Goal: Task Accomplishment & Management: Complete application form

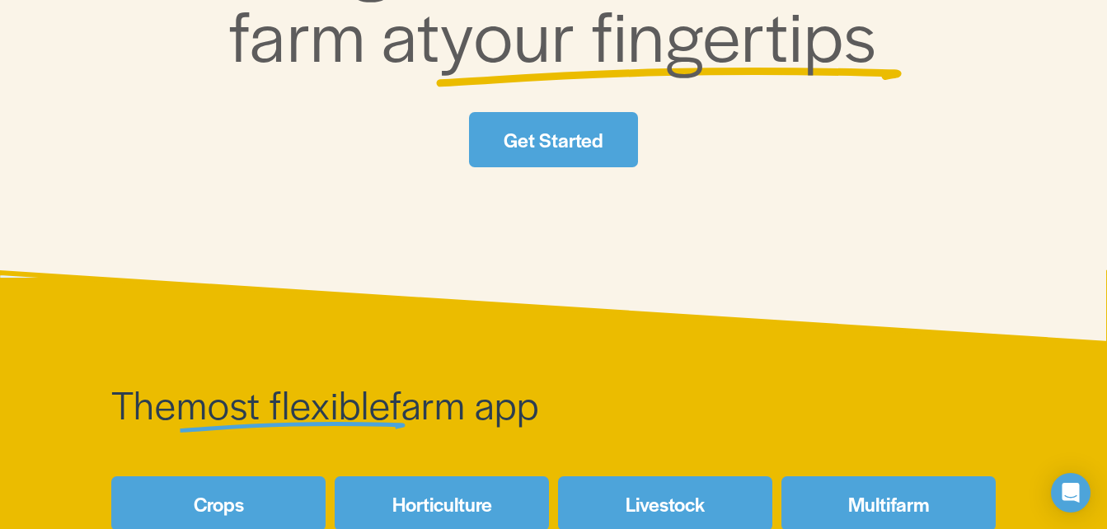
scroll to position [247, 0]
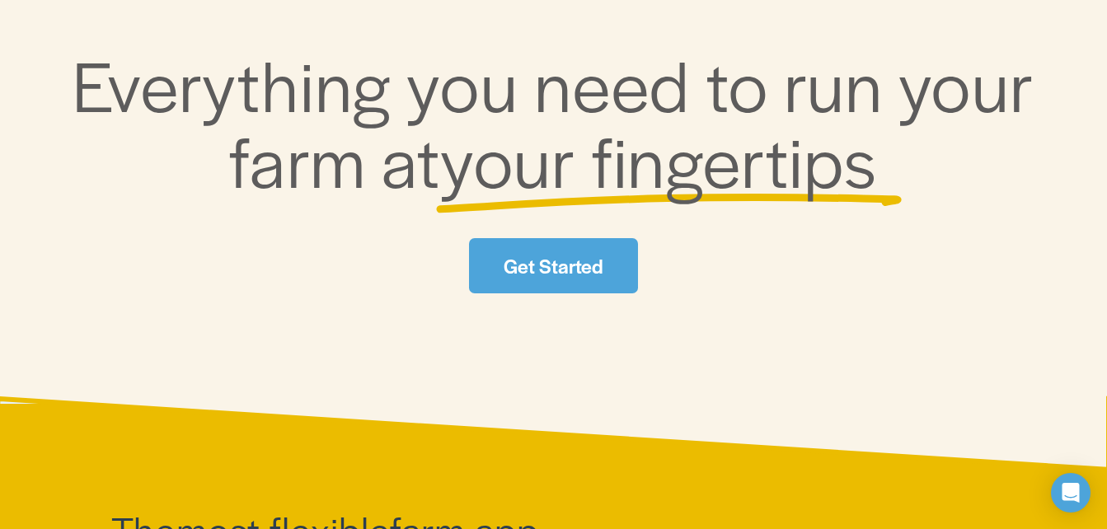
click at [561, 265] on link "Get Started" at bounding box center [554, 265] width 170 height 54
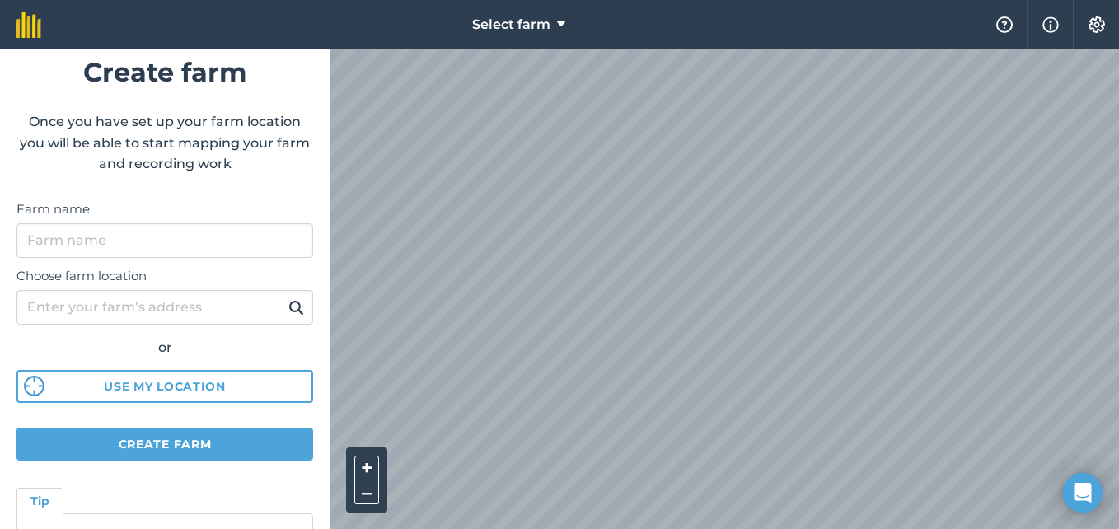
scroll to position [2, 0]
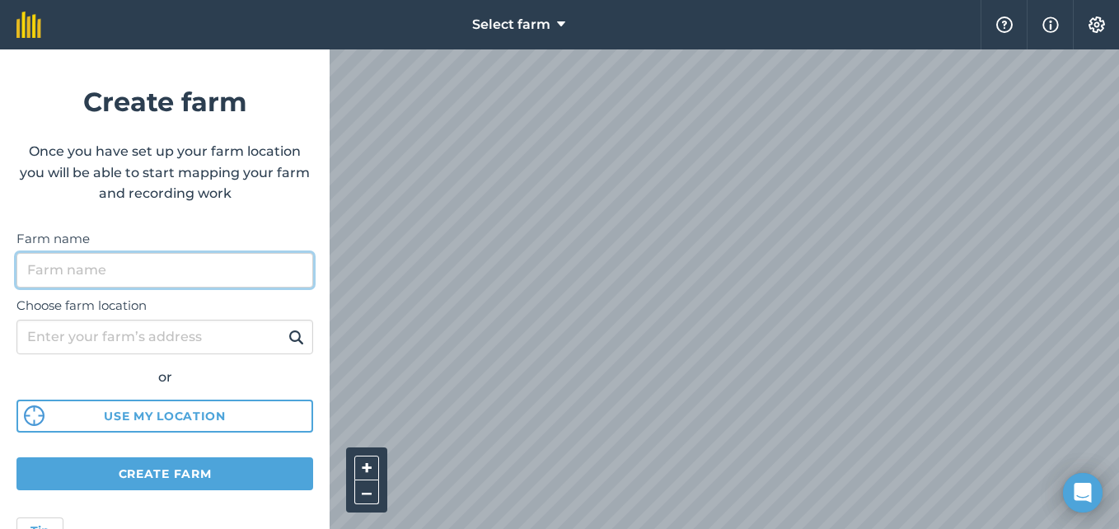
click at [101, 273] on input "Farm name" at bounding box center [164, 270] width 297 height 35
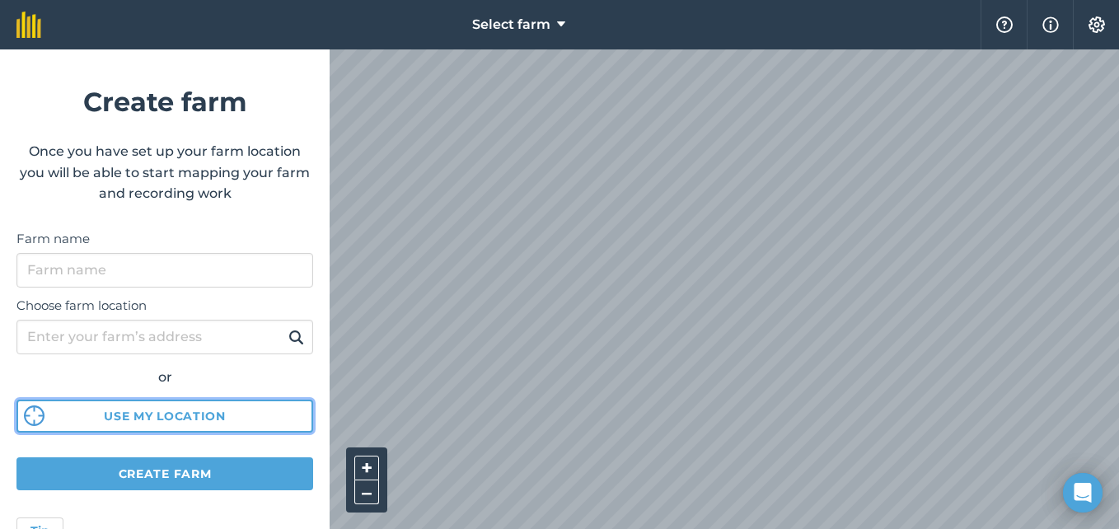
click at [176, 413] on div "Choose farm location or Use my location" at bounding box center [164, 361] width 297 height 146
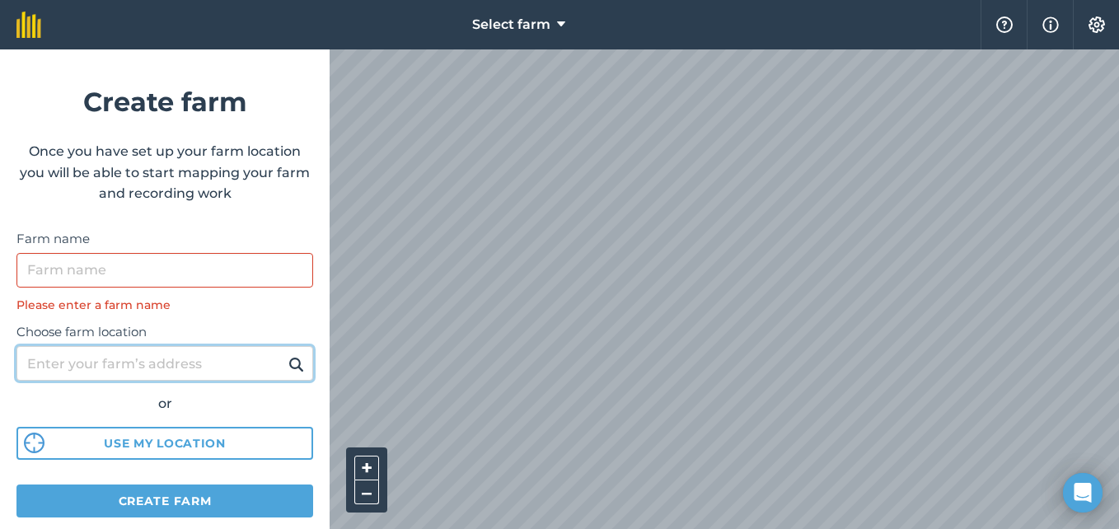
click at [168, 373] on input "Choose farm location" at bounding box center [164, 363] width 297 height 35
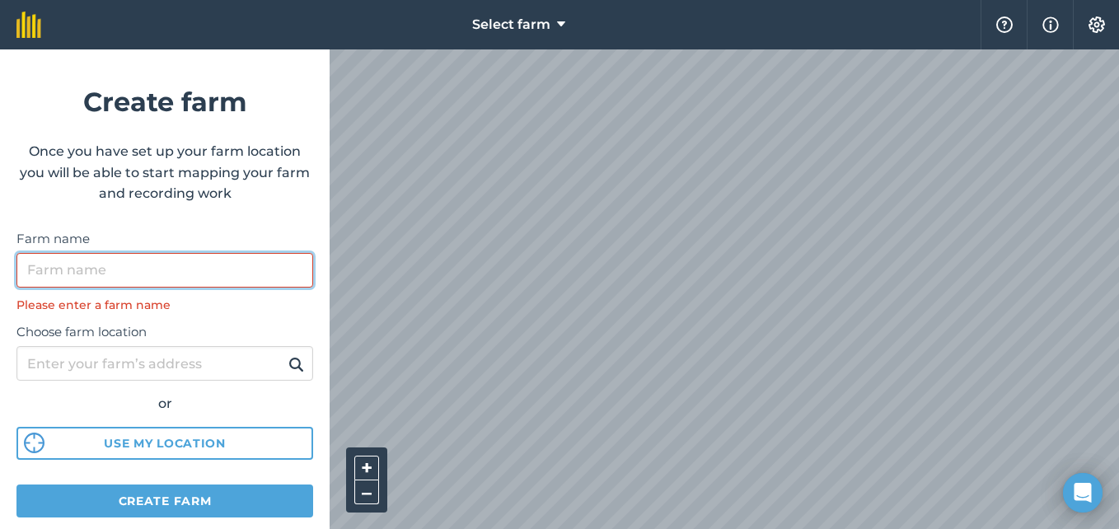
click at [134, 258] on input "Farm name" at bounding box center [164, 270] width 297 height 35
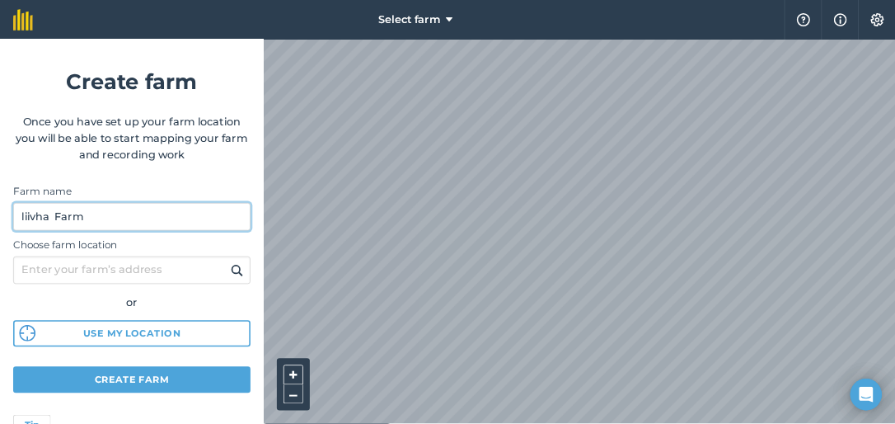
scroll to position [167, 0]
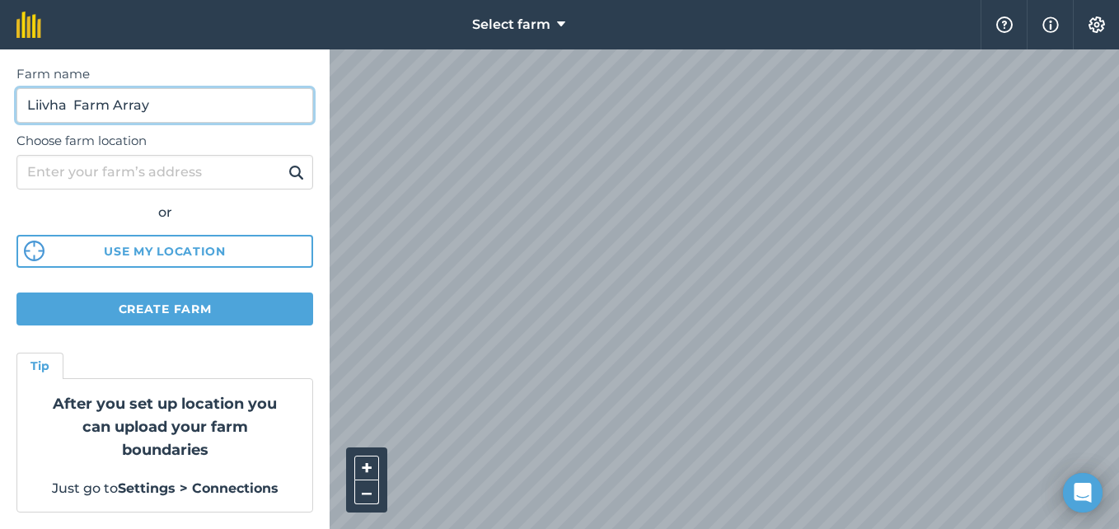
type input "Liivha Farm Array"
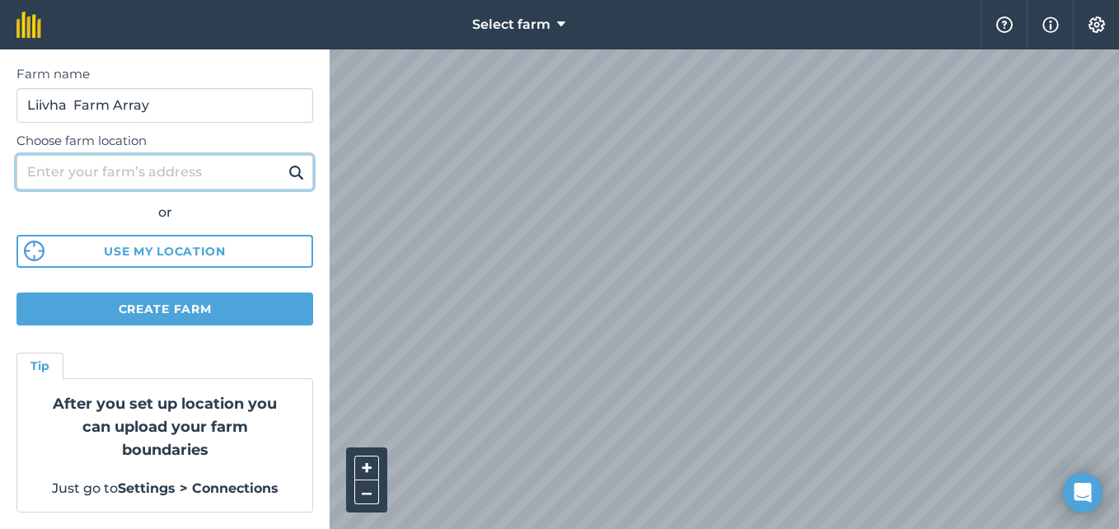
click at [162, 177] on input "Choose farm location" at bounding box center [164, 172] width 297 height 35
click at [284, 162] on button at bounding box center [297, 172] width 26 height 21
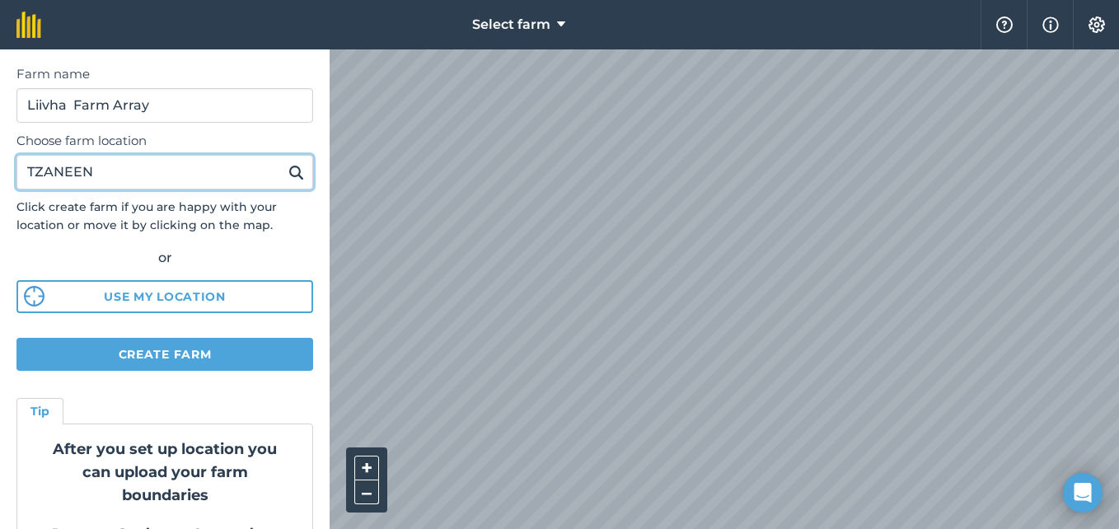
click at [224, 178] on input "TZANEEN" at bounding box center [164, 172] width 297 height 35
type input "T"
click at [284, 162] on button at bounding box center [297, 172] width 26 height 21
type input "Khujwane"
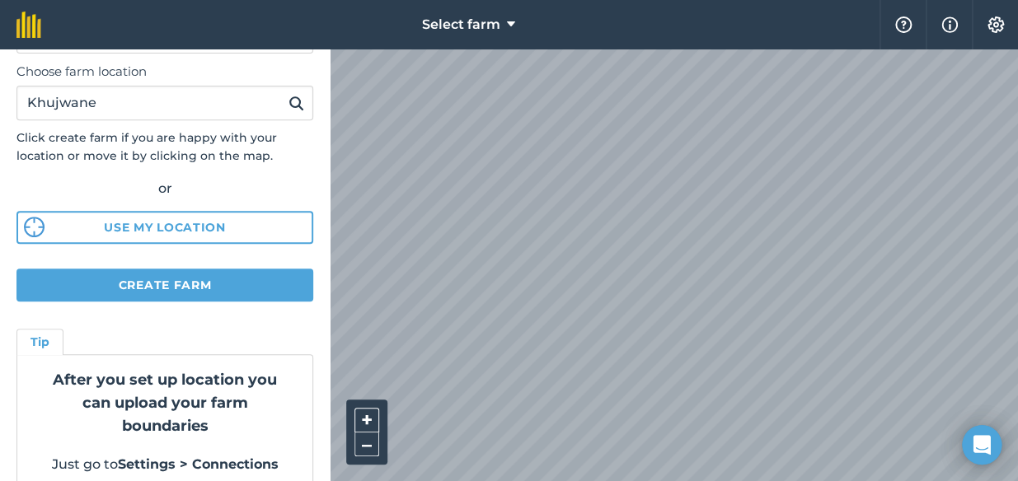
scroll to position [260, 0]
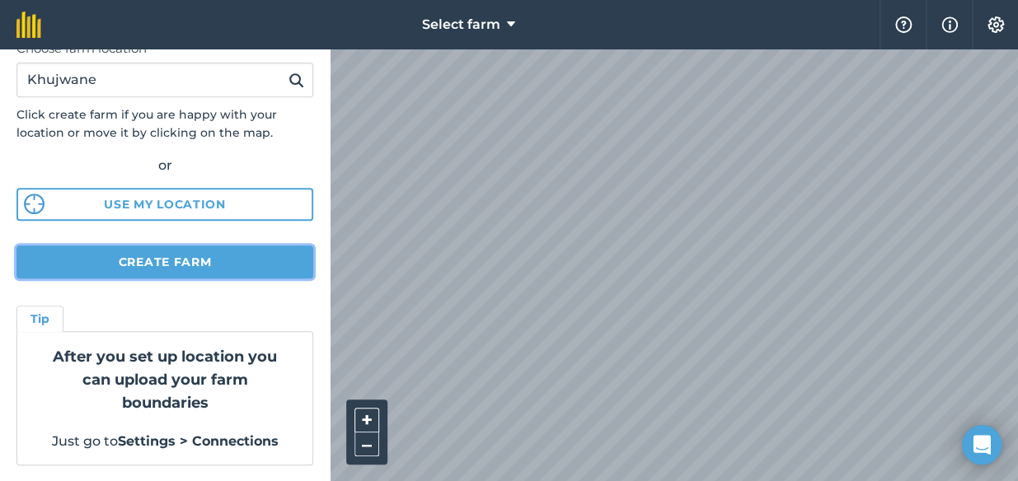
click at [270, 266] on button "Create farm" at bounding box center [164, 262] width 297 height 33
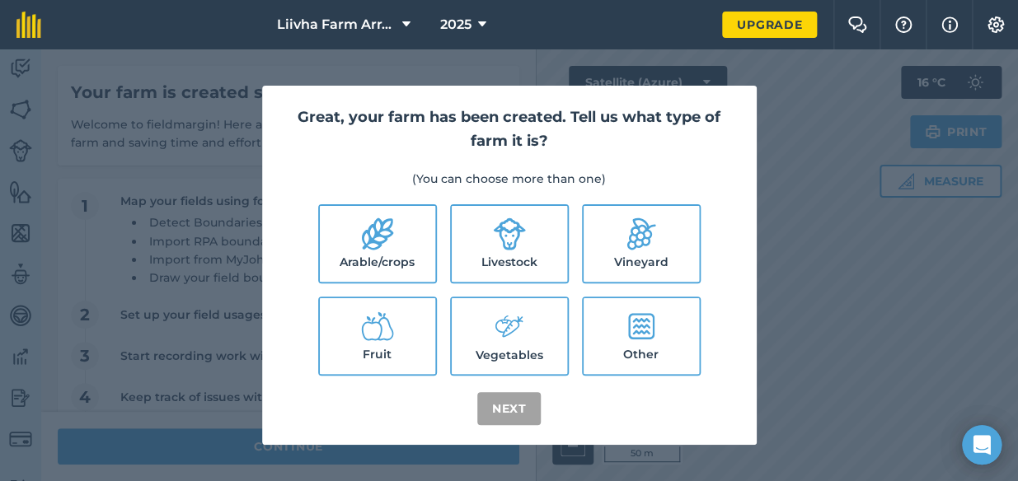
click at [645, 336] on icon at bounding box center [641, 326] width 26 height 26
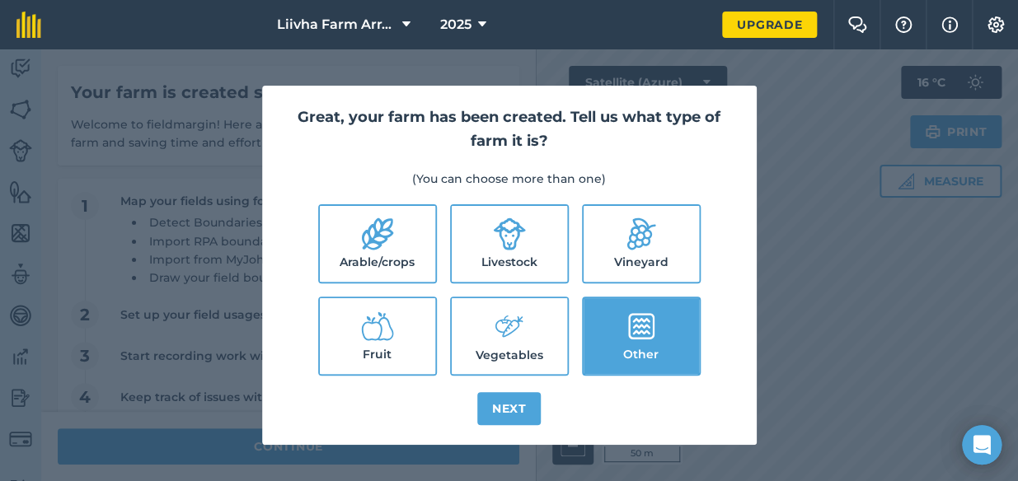
click at [644, 334] on icon at bounding box center [641, 326] width 26 height 26
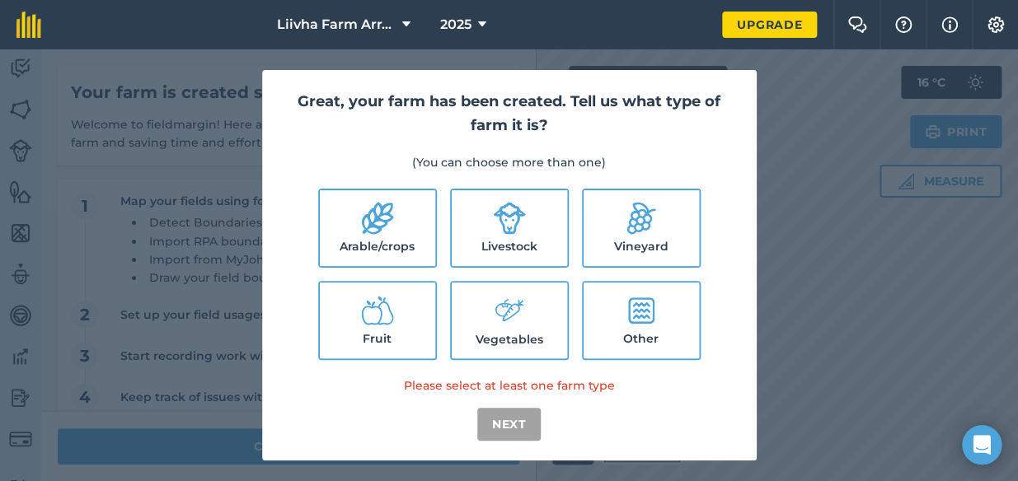
click at [644, 334] on label "Other" at bounding box center [641, 321] width 115 height 76
checkbox input "true"
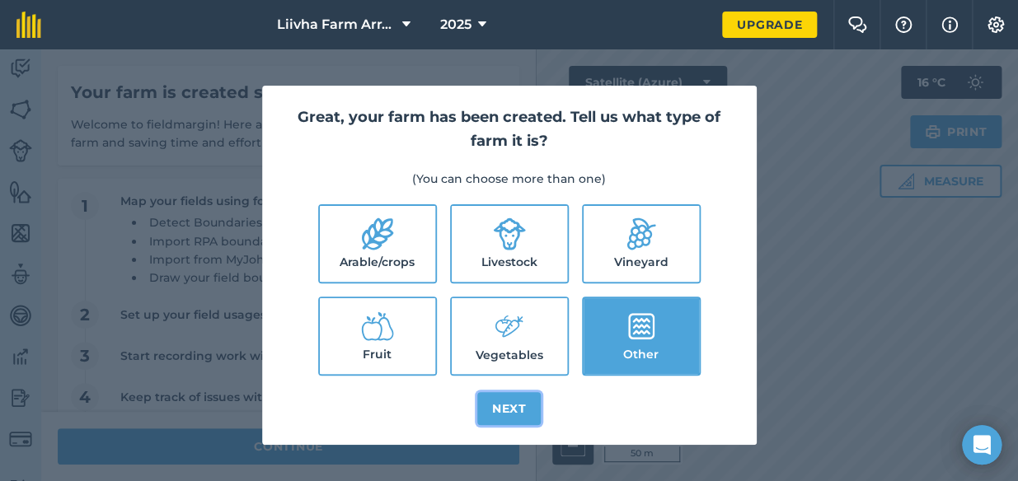
click at [486, 411] on button "Next" at bounding box center [509, 408] width 64 height 33
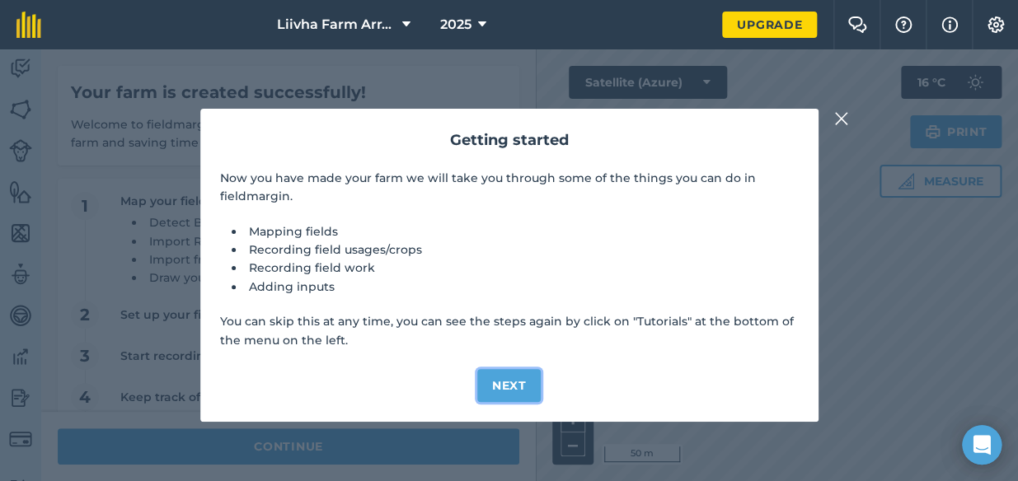
click at [519, 387] on button "Next" at bounding box center [509, 385] width 64 height 33
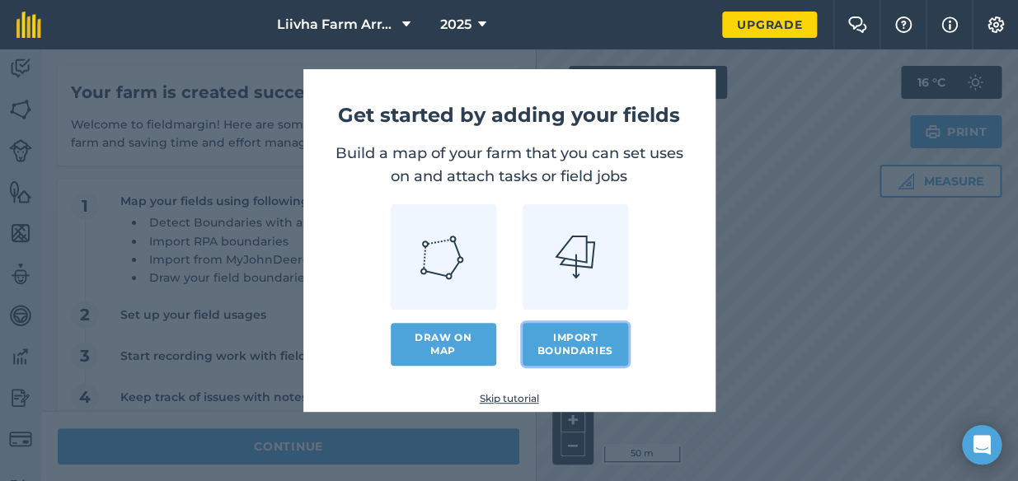
click at [585, 336] on button "Import boundaries" at bounding box center [576, 344] width 106 height 43
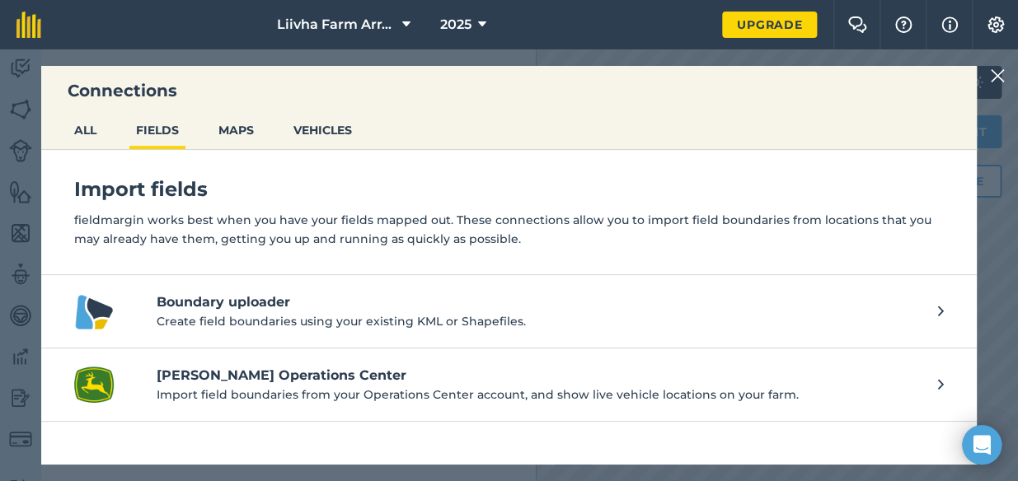
click at [462, 321] on p "Create field boundaries using your existing KML or Shapefiles." at bounding box center [539, 321] width 765 height 18
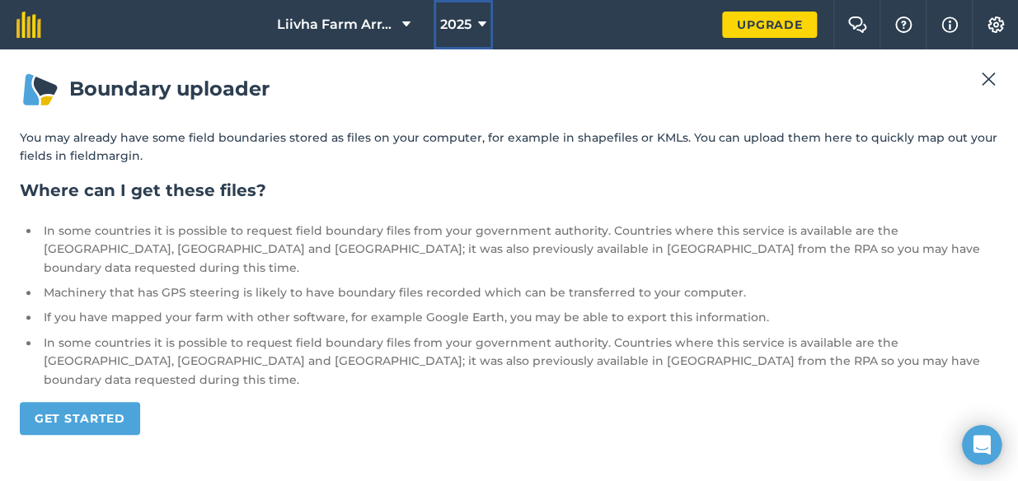
click at [488, 21] on button "2025" at bounding box center [463, 24] width 59 height 49
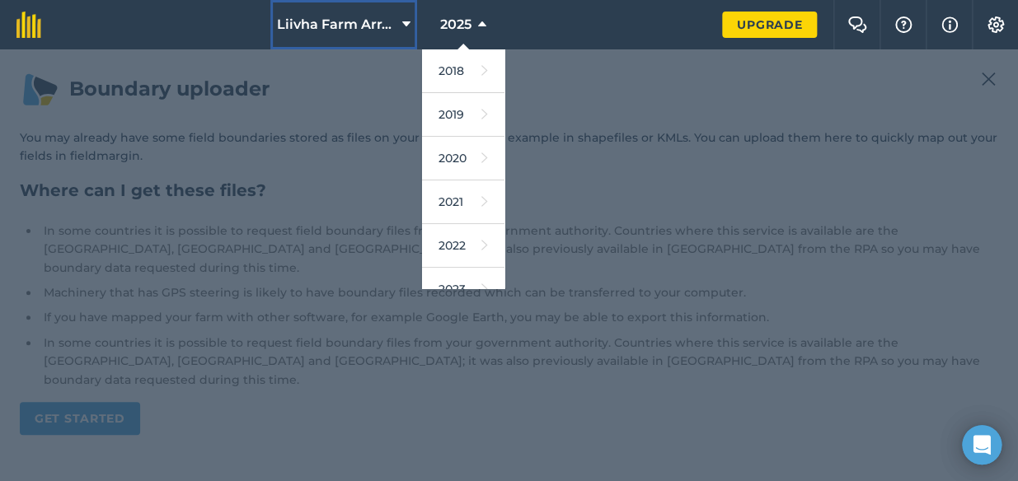
click at [405, 29] on icon at bounding box center [406, 25] width 8 height 20
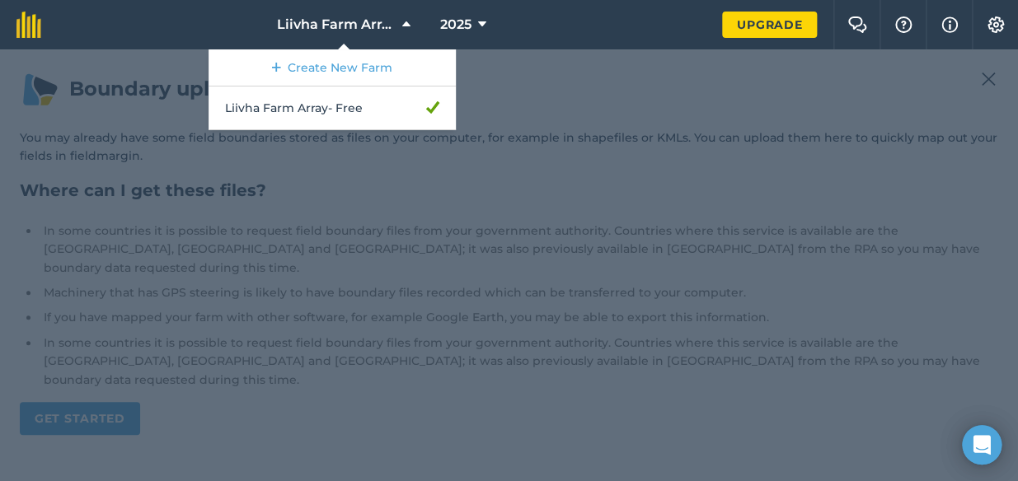
click at [543, 89] on div at bounding box center [509, 265] width 1018 height 432
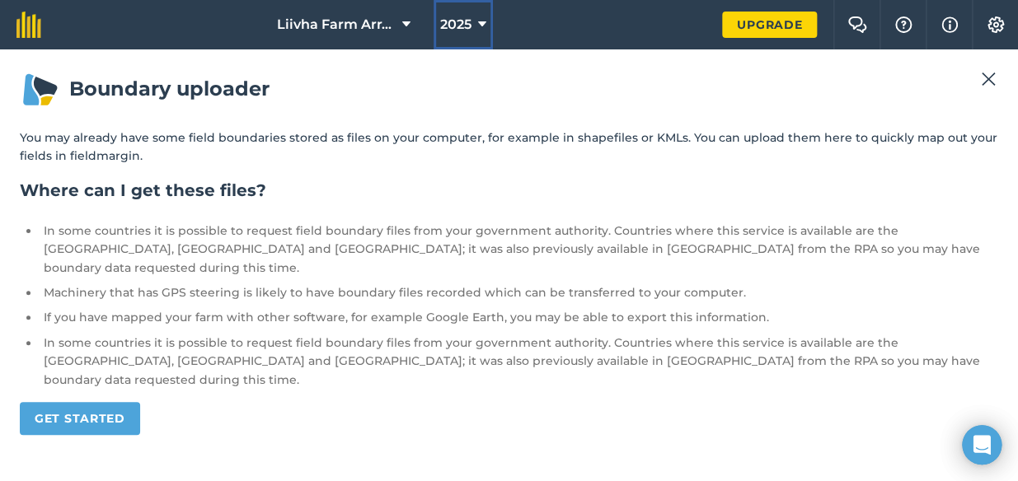
click at [479, 25] on icon at bounding box center [482, 25] width 8 height 20
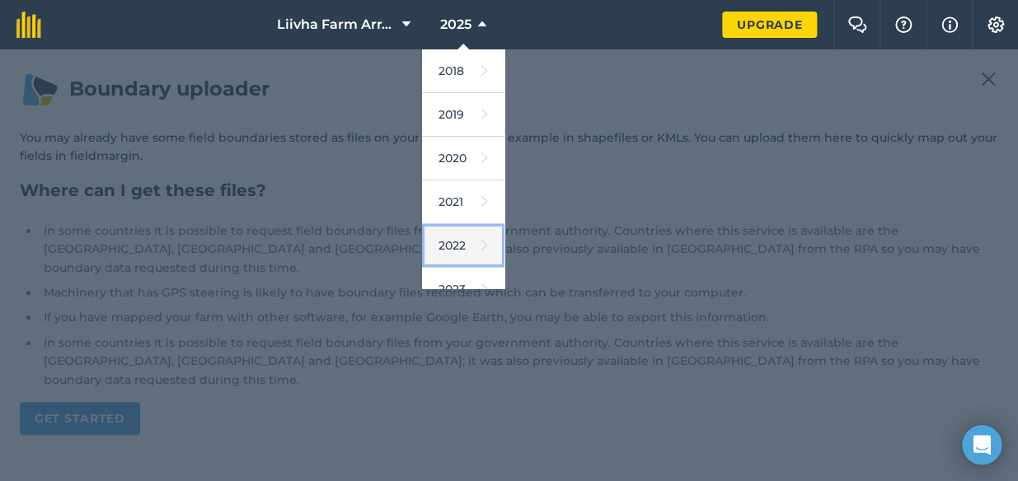
click at [459, 247] on link "2022" at bounding box center [463, 246] width 82 height 44
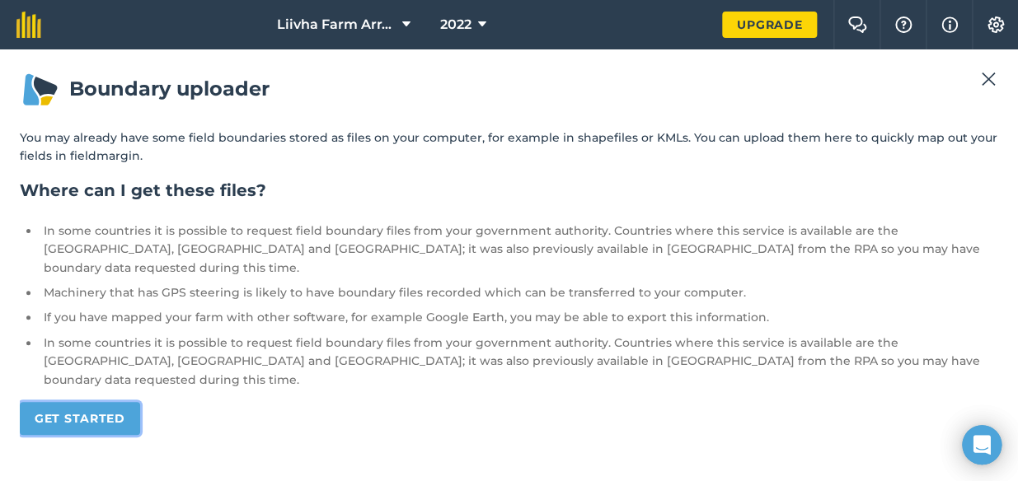
click at [82, 402] on link "Get started" at bounding box center [80, 418] width 120 height 33
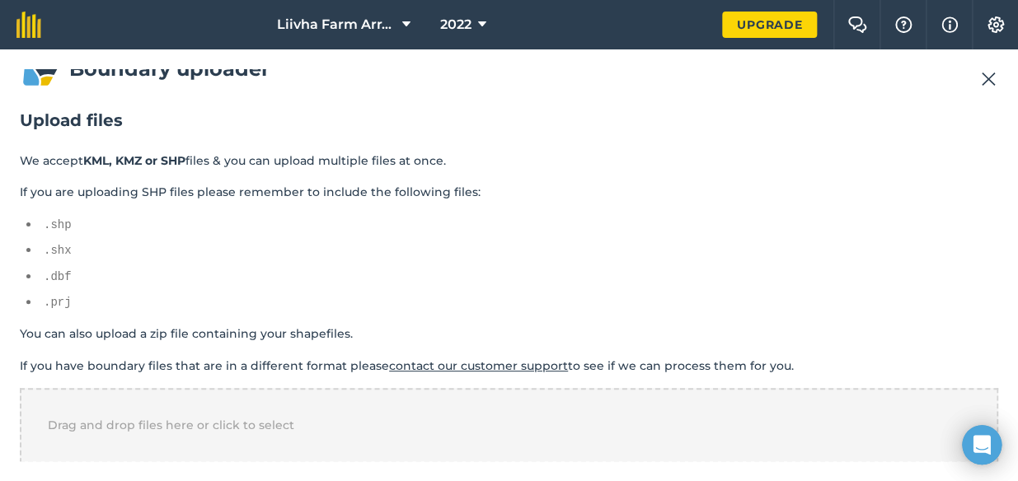
scroll to position [31, 0]
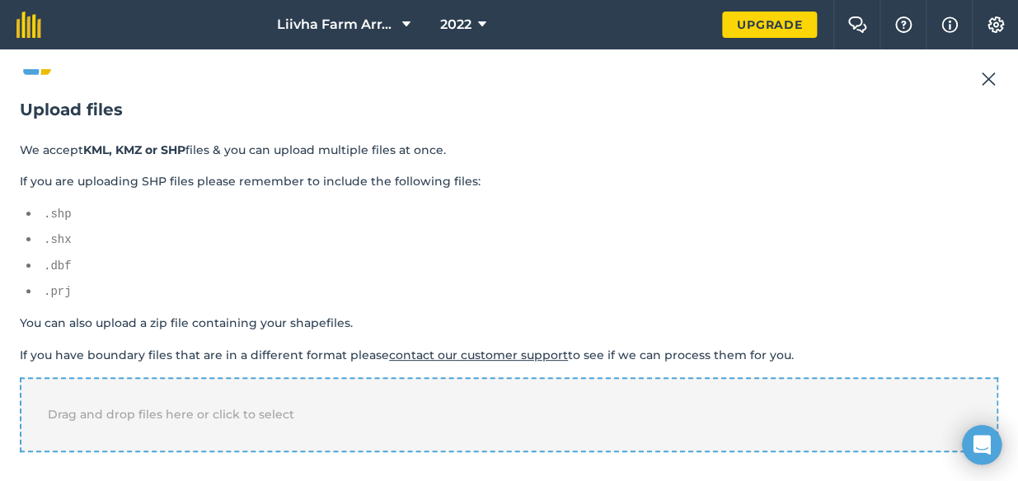
click at [129, 421] on div "Drag and drop files here or click to select" at bounding box center [509, 415] width 978 height 74
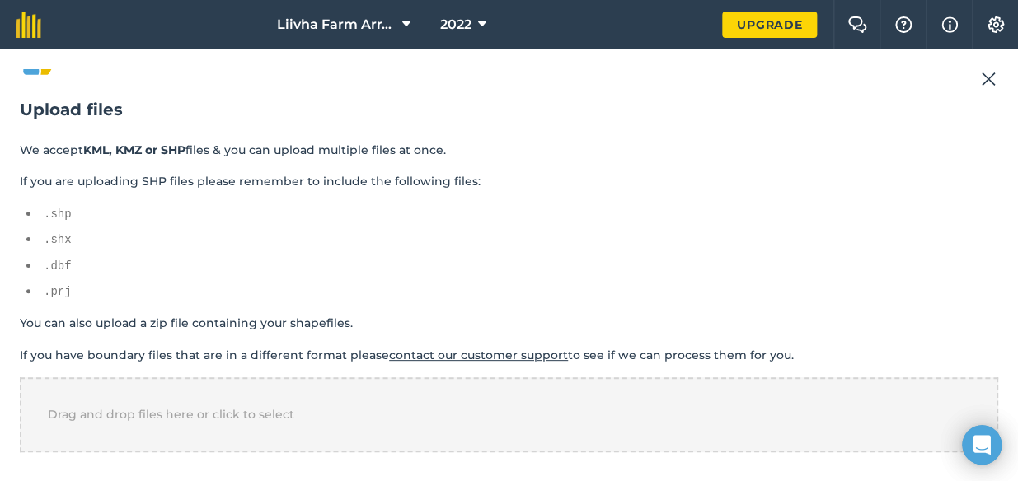
click at [41, 214] on ul ".shp .shx .dbf .prj" at bounding box center [509, 252] width 978 height 97
click at [41, 214] on li ".shp" at bounding box center [519, 213] width 959 height 19
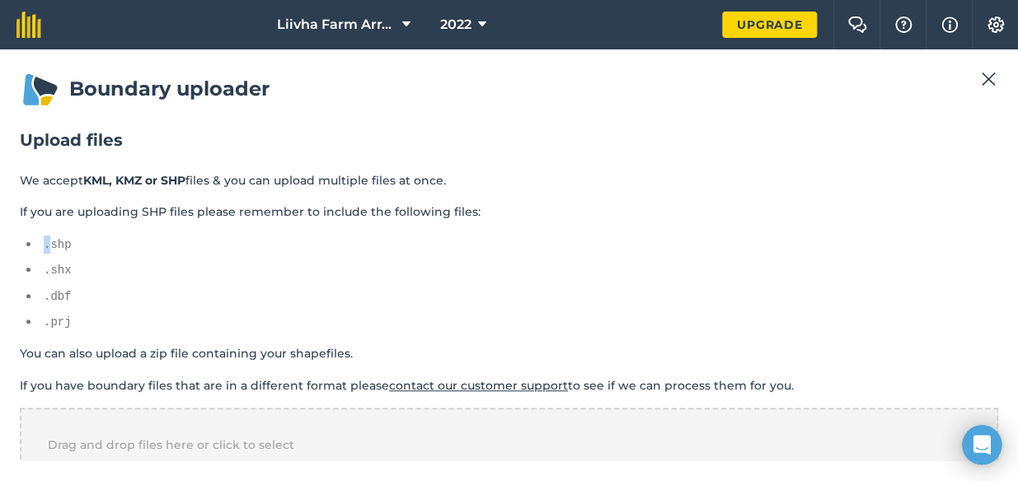
scroll to position [0, 0]
click at [982, 79] on img at bounding box center [988, 79] width 15 height 20
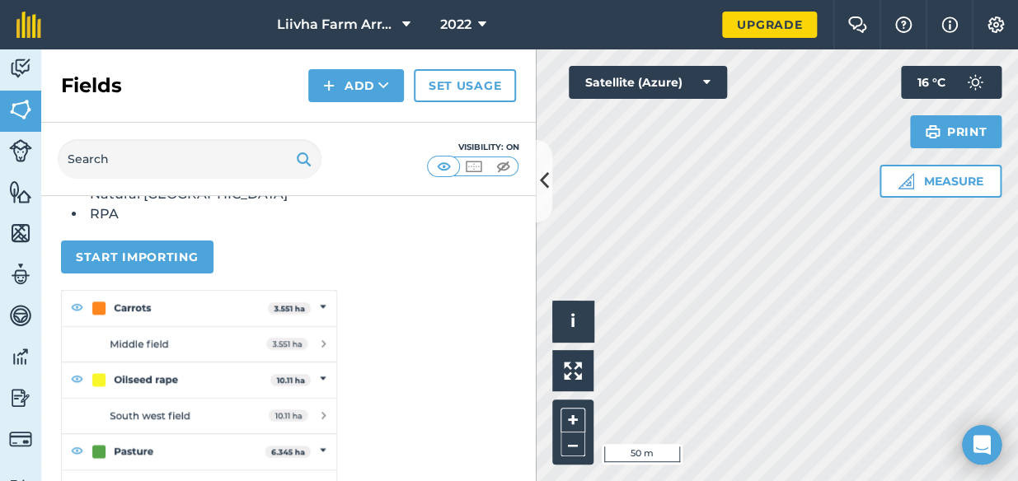
scroll to position [105, 0]
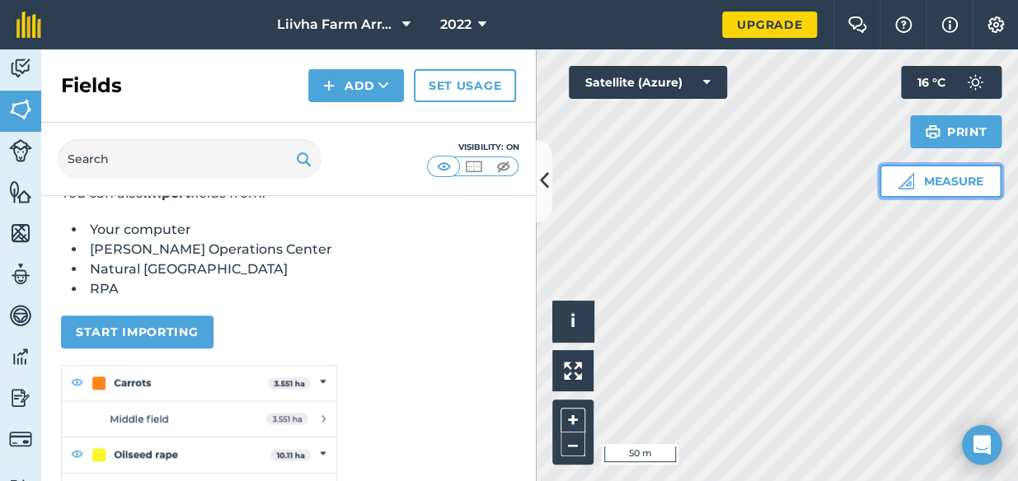
click at [952, 171] on button "Measure" at bounding box center [941, 181] width 122 height 33
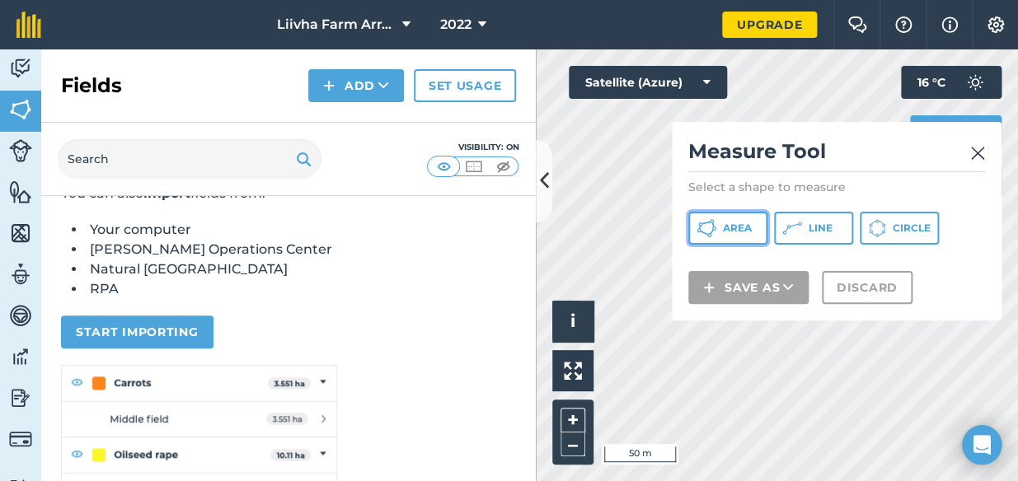
click at [744, 231] on span "Area" at bounding box center [737, 228] width 29 height 13
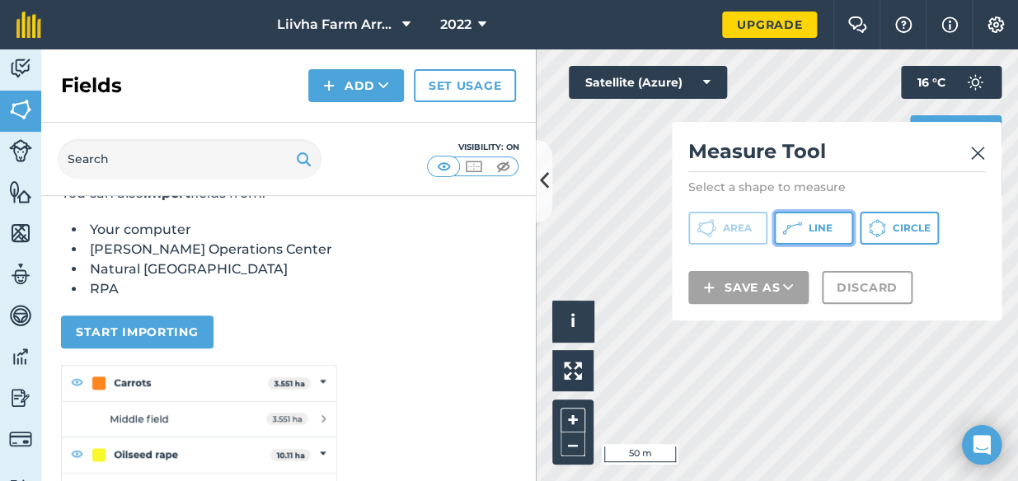
click at [819, 226] on span "Line" at bounding box center [821, 228] width 24 height 13
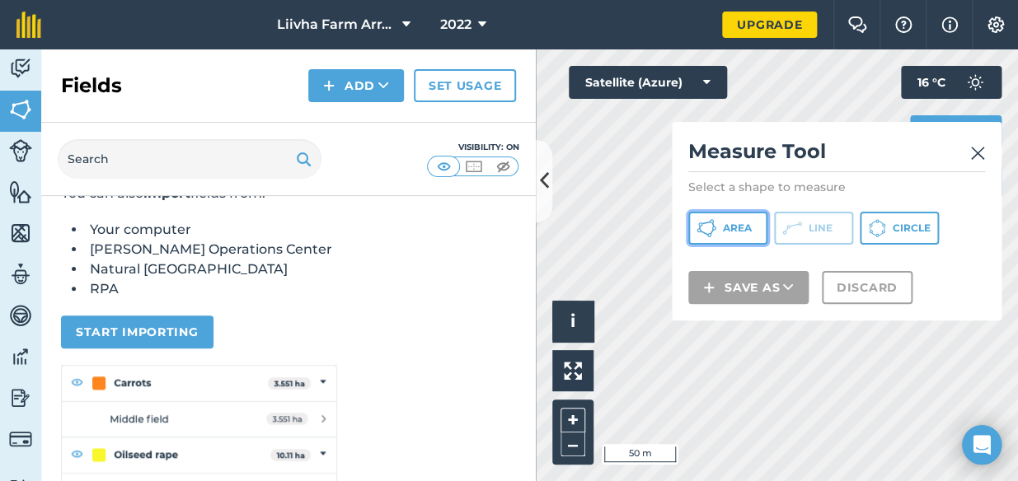
click at [731, 227] on span "Area" at bounding box center [737, 228] width 29 height 13
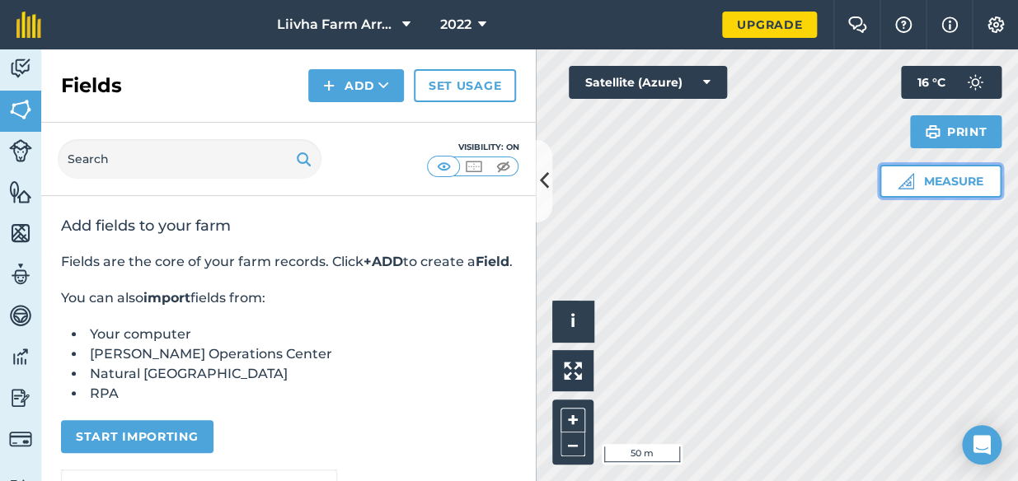
click at [928, 176] on button "Measure" at bounding box center [941, 181] width 122 height 33
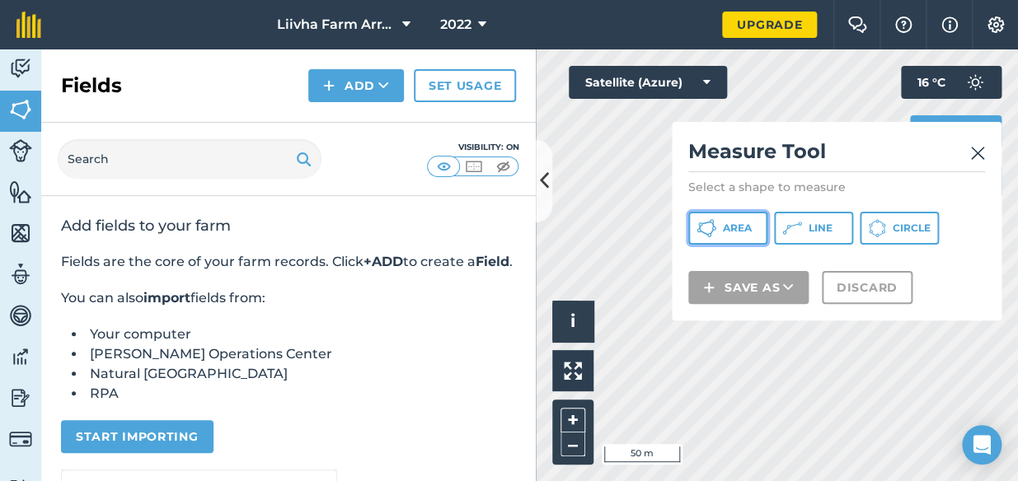
click at [743, 232] on span "Area" at bounding box center [737, 228] width 29 height 13
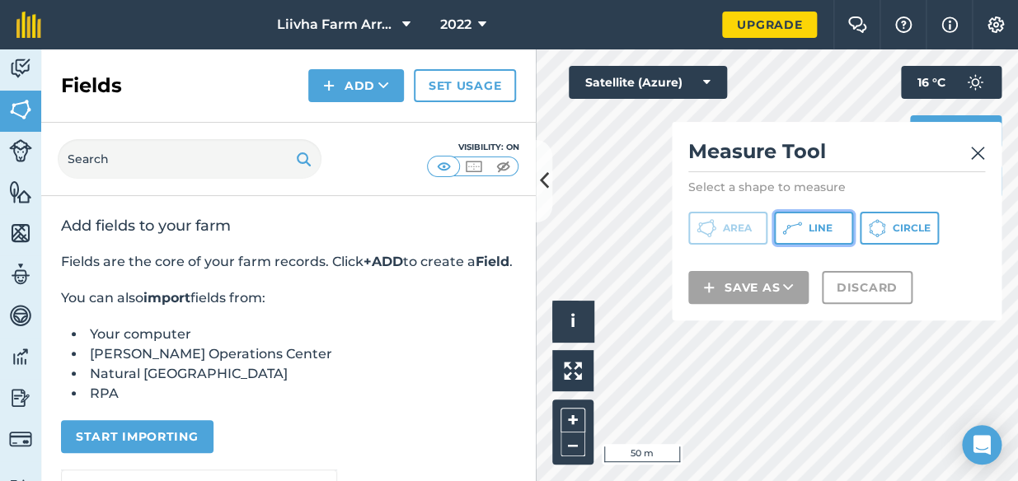
click at [829, 231] on span "Line" at bounding box center [821, 228] width 24 height 13
click at [829, 232] on span "Line" at bounding box center [821, 228] width 24 height 13
click at [974, 150] on img at bounding box center [977, 153] width 15 height 20
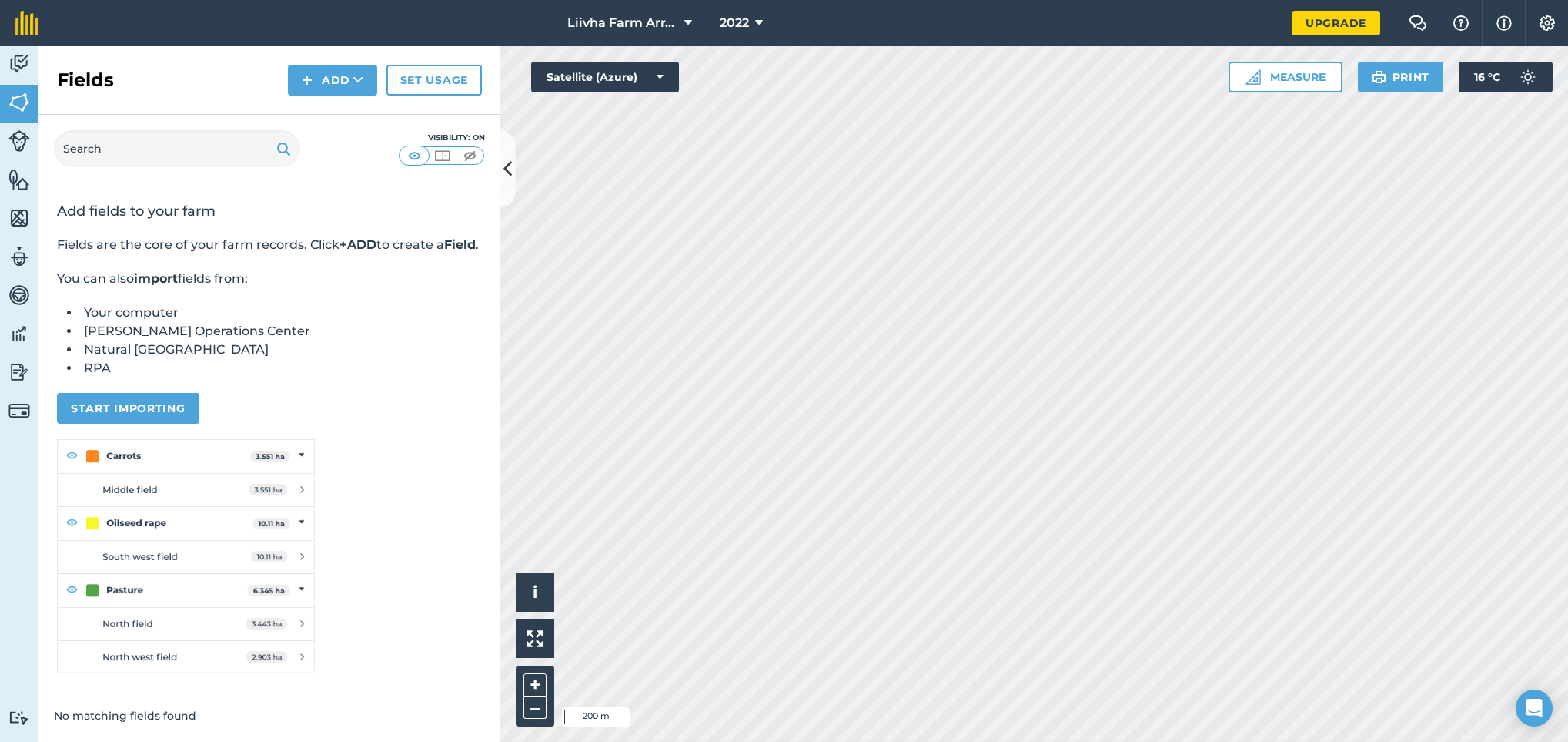
click at [950, 0] on html "Liivha Farm Array 2022 Upgrade Farm Chat Help Info Settings Map printing is not…" at bounding box center [784, 371] width 1568 height 742
click at [747, 449] on html "Liivha Farm Array 2022 Upgrade Farm Chat Help Info Settings Map printing is not…" at bounding box center [784, 371] width 1568 height 742
click at [802, 449] on html "Liivha Farm Array 2022 Upgrade Farm Chat Help Info Settings Map printing is not…" at bounding box center [784, 371] width 1568 height 742
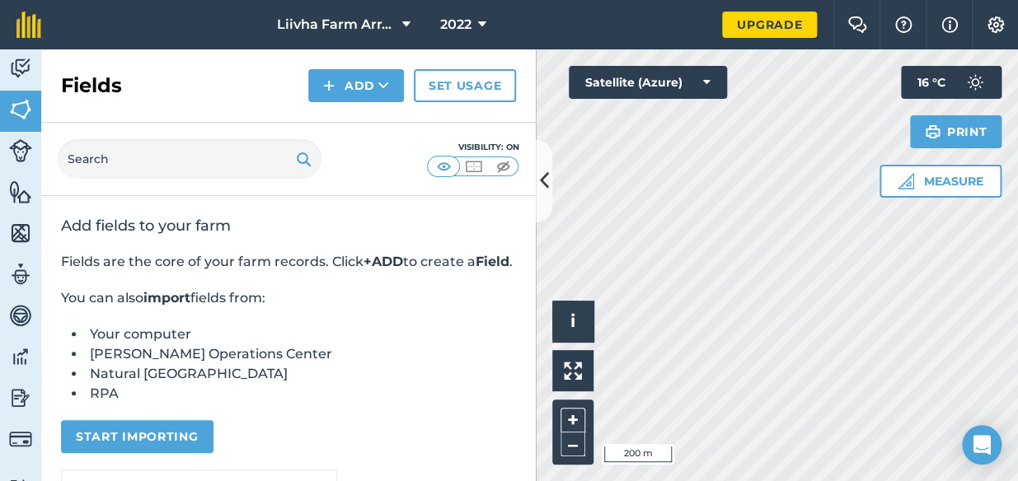
click at [502, 214] on div "Activity Fields Livestock Features Maps Team Vehicles Data Reporting Billing Tu…" at bounding box center [509, 265] width 1018 height 432
click at [543, 195] on icon at bounding box center [544, 181] width 9 height 29
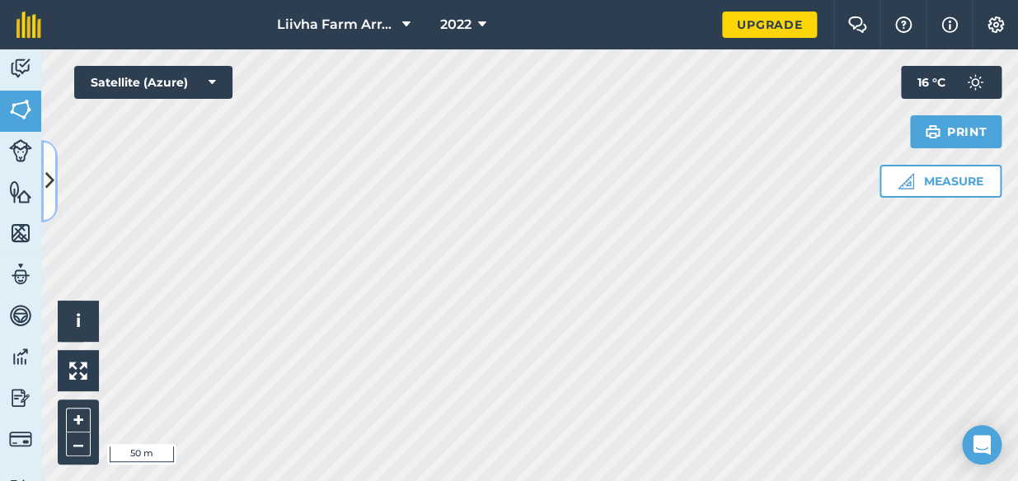
click at [47, 191] on icon at bounding box center [49, 181] width 9 height 29
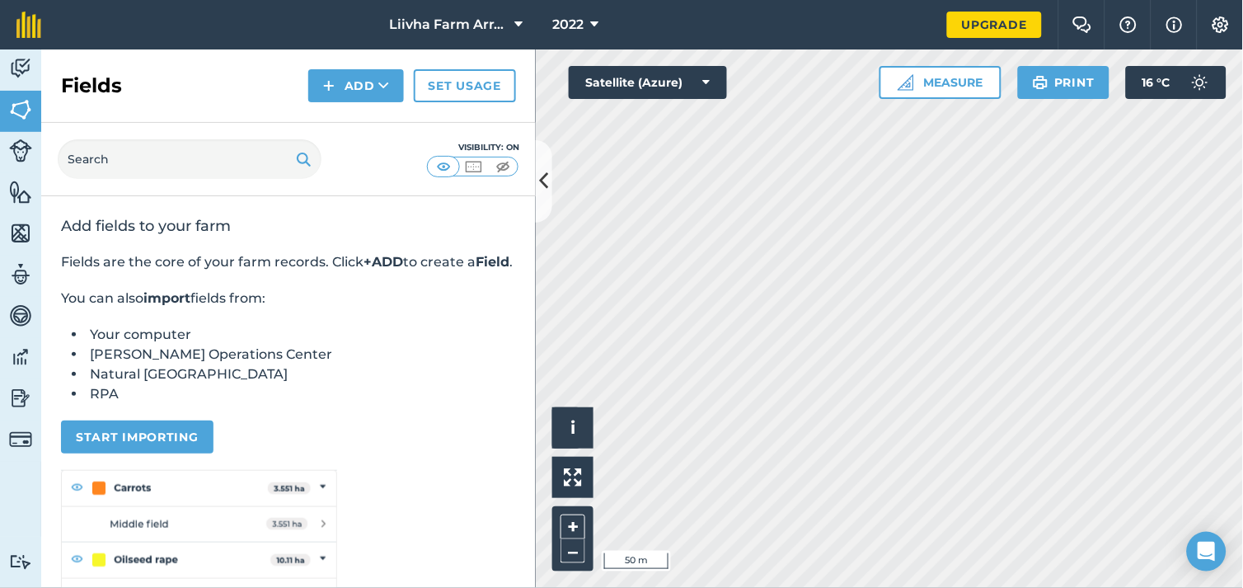
click at [515, 481] on div "Activity Fields Livestock Features Maps Team Vehicles Data Reporting Billing Tu…" at bounding box center [621, 318] width 1243 height 538
click at [967, 481] on html "Liivha Farm Array 2022 Upgrade Farm Chat Help Info Settings Map printing is not…" at bounding box center [621, 294] width 1243 height 588
click at [1014, 481] on html "Liivha Farm Array 2022 Upgrade Farm Chat Help Info Settings Map printing is not…" at bounding box center [621, 294] width 1243 height 588
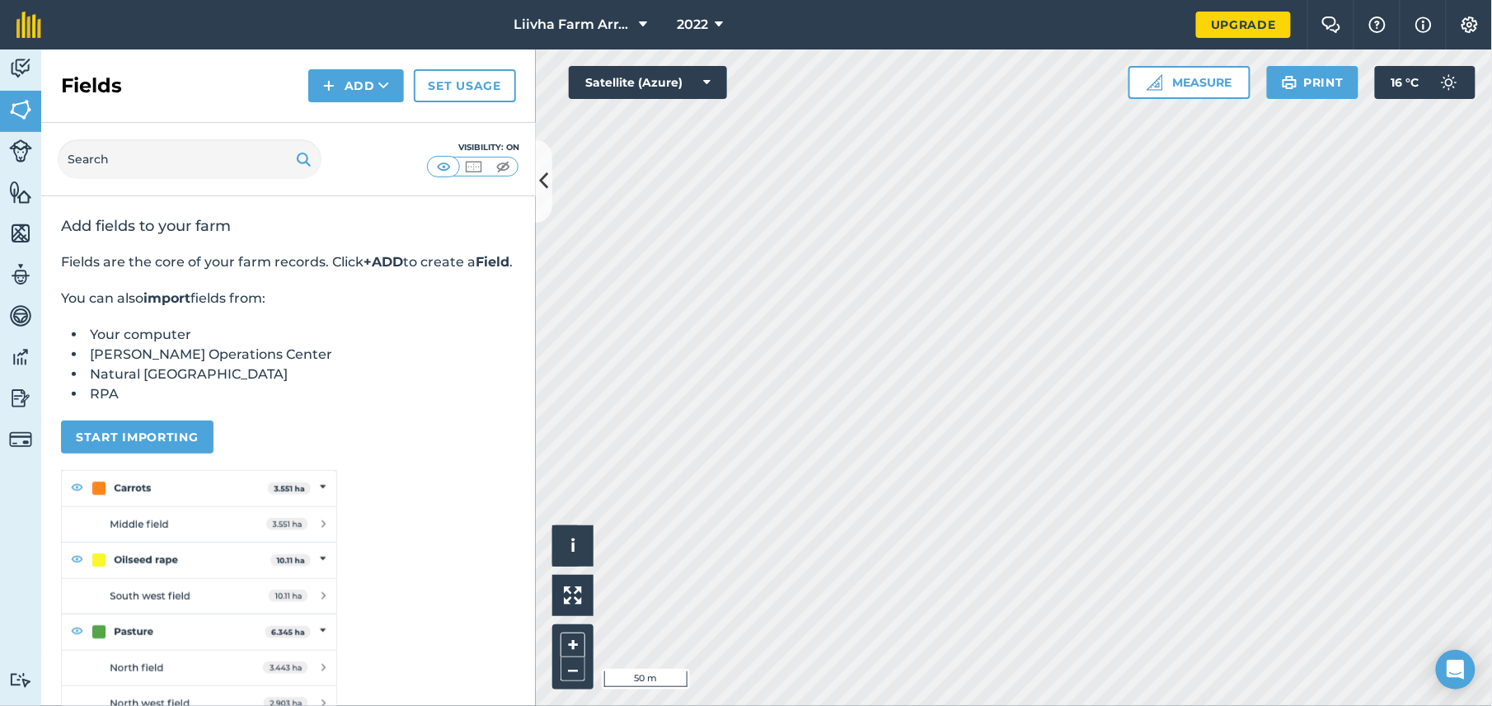
click at [855, 481] on html "Liivha Farm Array 2022 Upgrade Farm Chat Help Info Settings Map printing is not…" at bounding box center [746, 353] width 1492 height 706
drag, startPoint x: 855, startPoint y: 713, endPoint x: 1195, endPoint y: 83, distance: 715.9
click at [1017, 83] on button "Measure" at bounding box center [1190, 82] width 122 height 33
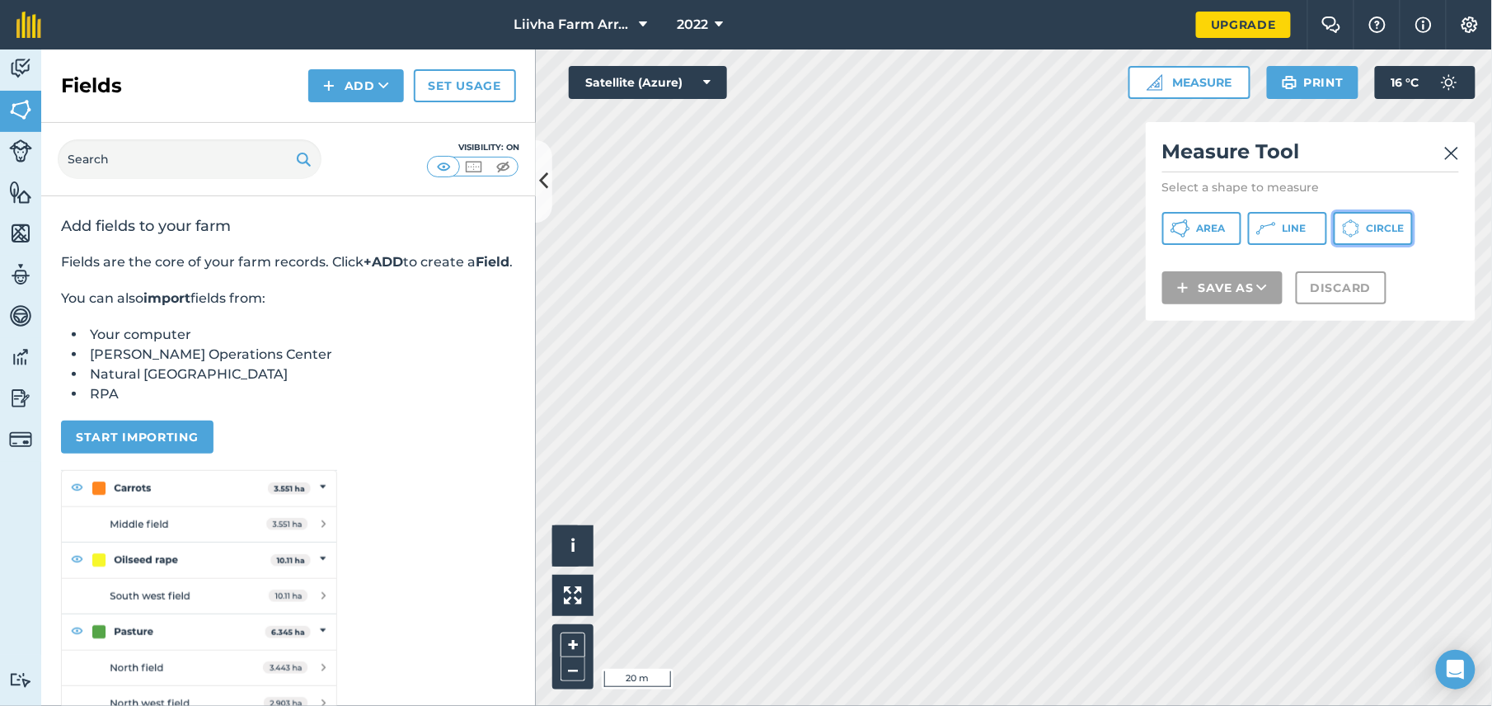
click at [1017, 228] on span "Circle" at bounding box center [1386, 228] width 38 height 13
click at [1017, 148] on img at bounding box center [1451, 153] width 15 height 20
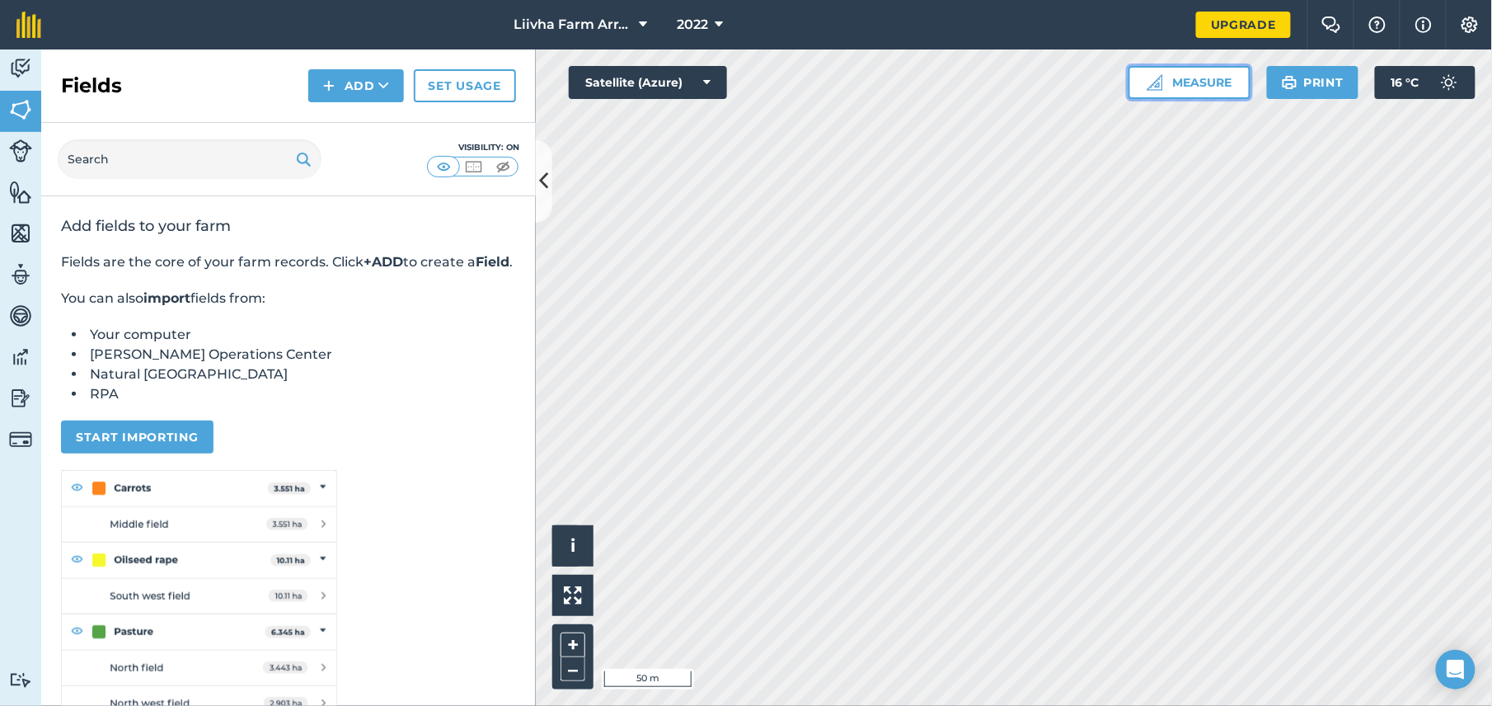
click at [1017, 77] on button "Measure" at bounding box center [1190, 82] width 122 height 33
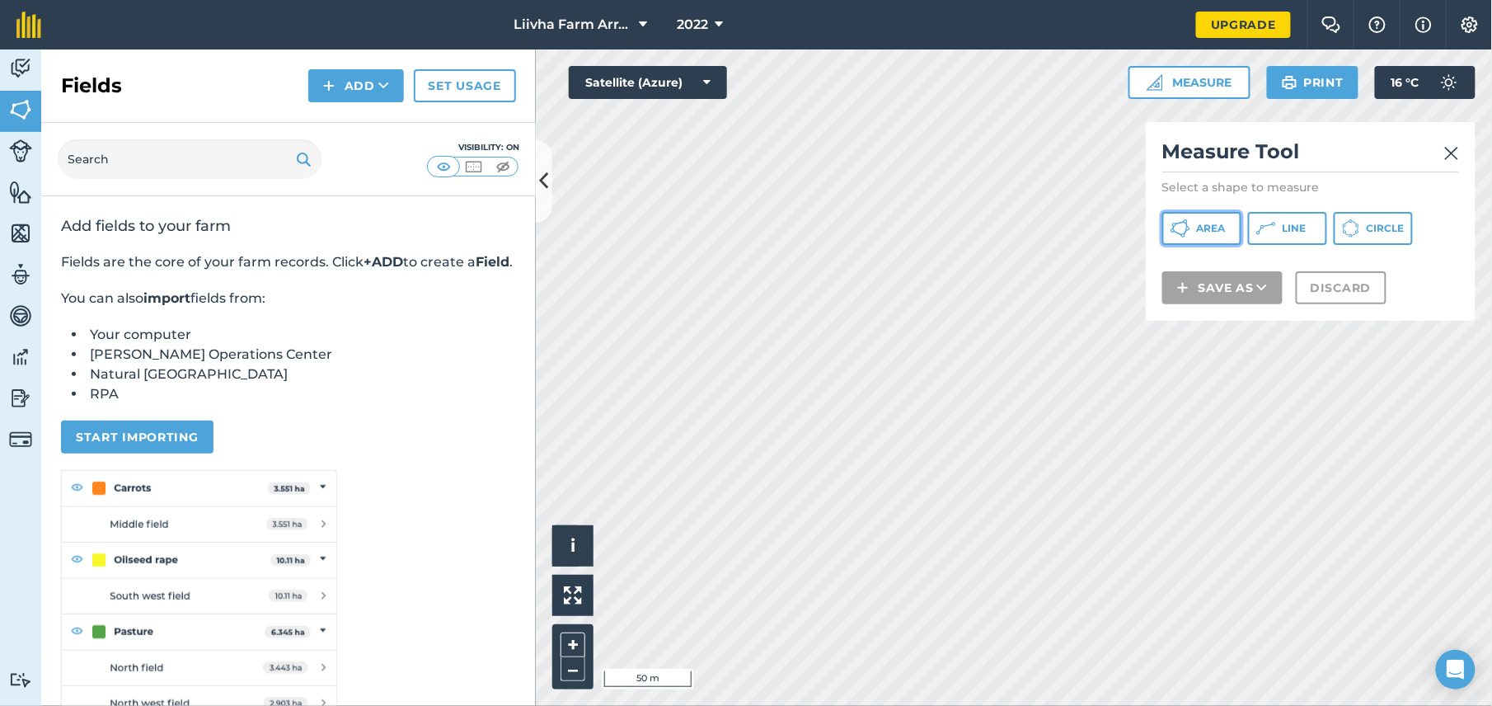
click at [1017, 231] on button "Area" at bounding box center [1201, 228] width 79 height 33
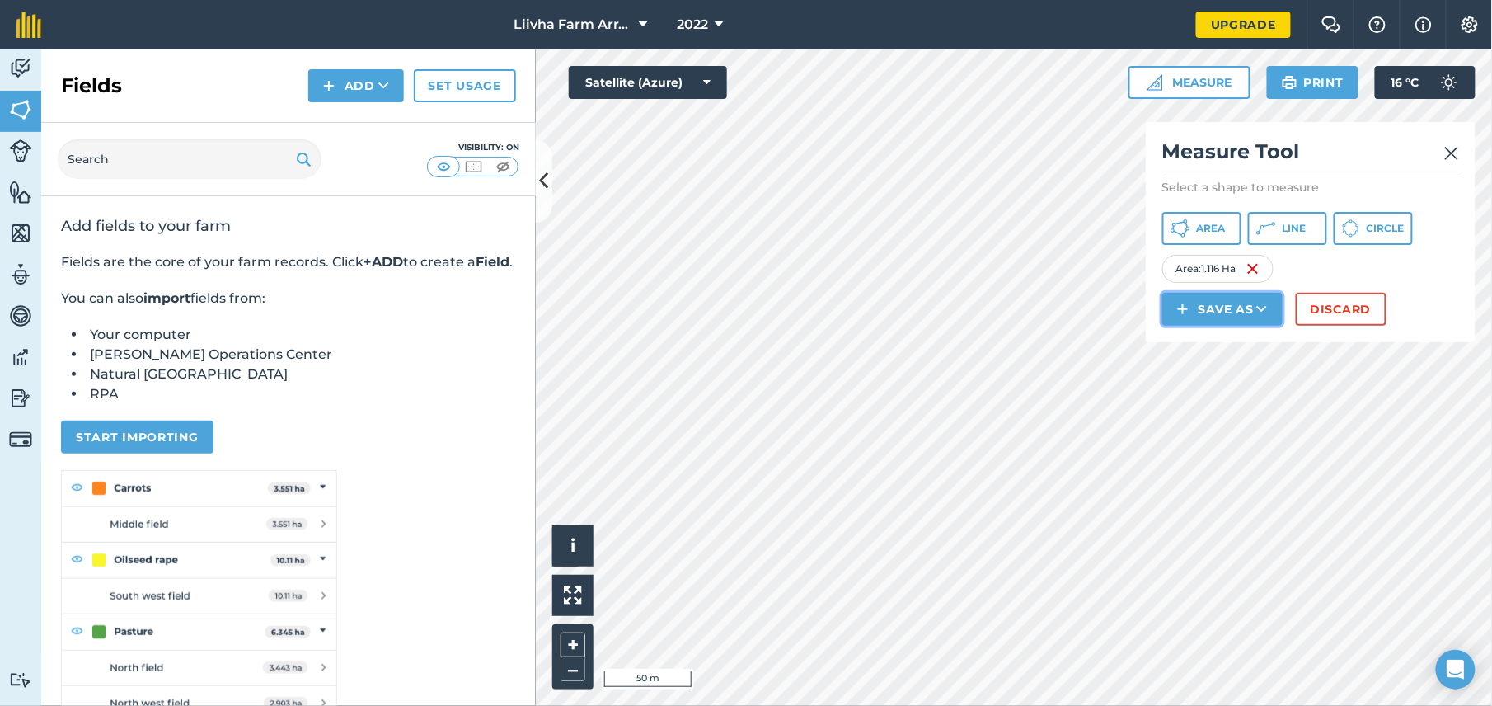
click at [1017, 307] on button "Save as" at bounding box center [1222, 309] width 120 height 33
click at [1017, 382] on link "Feature" at bounding box center [1222, 383] width 115 height 36
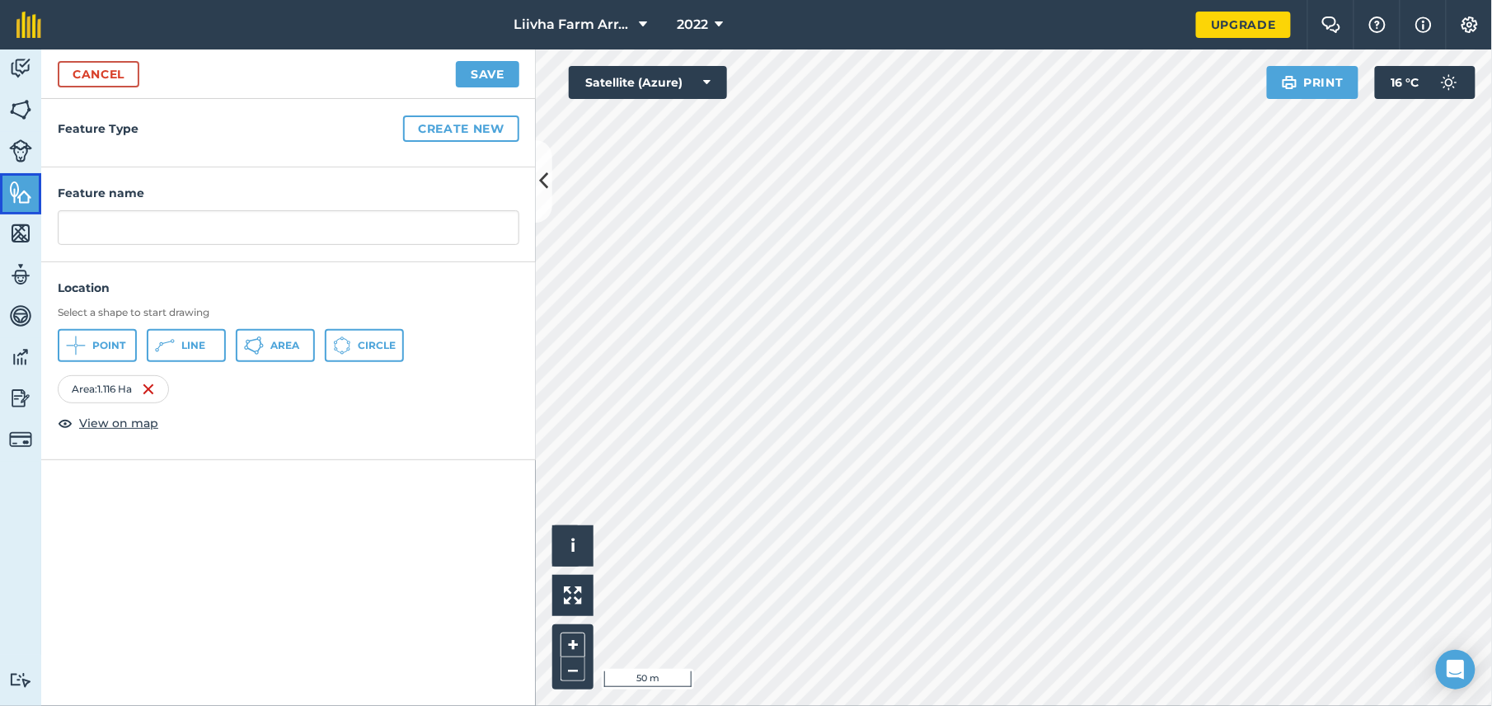
click at [24, 198] on img at bounding box center [20, 192] width 23 height 25
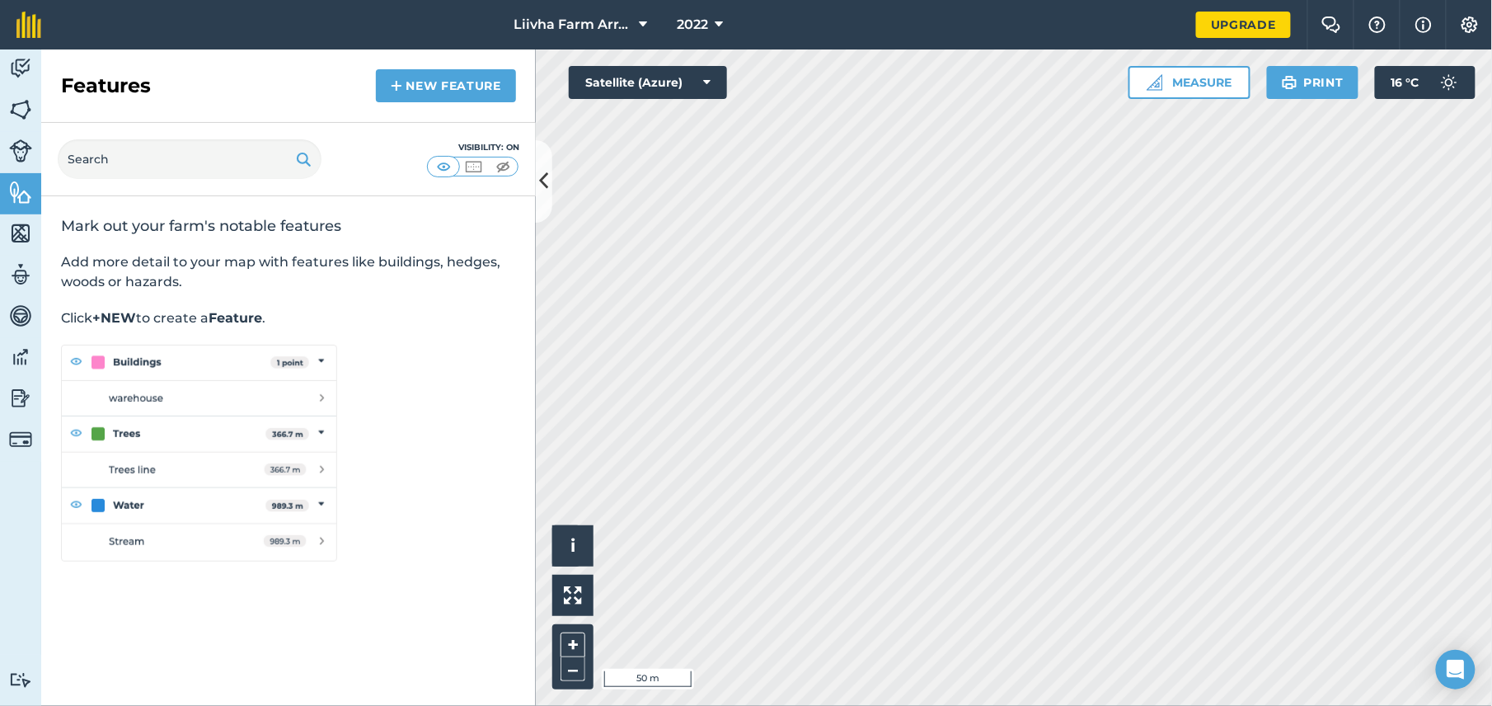
click at [188, 359] on img at bounding box center [199, 453] width 276 height 217
click at [325, 363] on img at bounding box center [199, 453] width 276 height 217
click at [307, 359] on img at bounding box center [199, 453] width 276 height 217
click at [310, 359] on img at bounding box center [199, 453] width 276 height 217
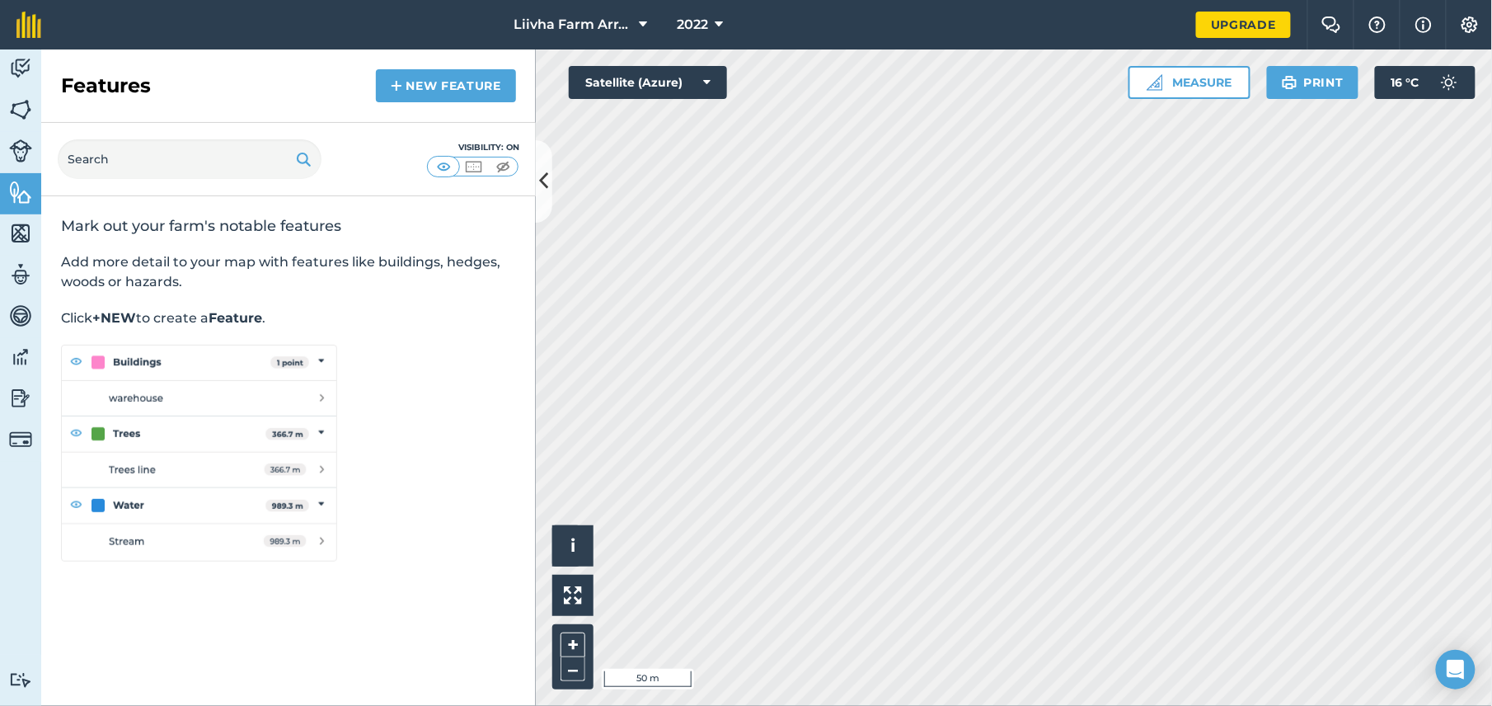
click at [142, 360] on img at bounding box center [199, 453] width 276 height 217
click at [120, 412] on img at bounding box center [199, 453] width 276 height 217
click at [21, 190] on img at bounding box center [20, 192] width 23 height 25
click at [16, 238] on img at bounding box center [20, 233] width 23 height 25
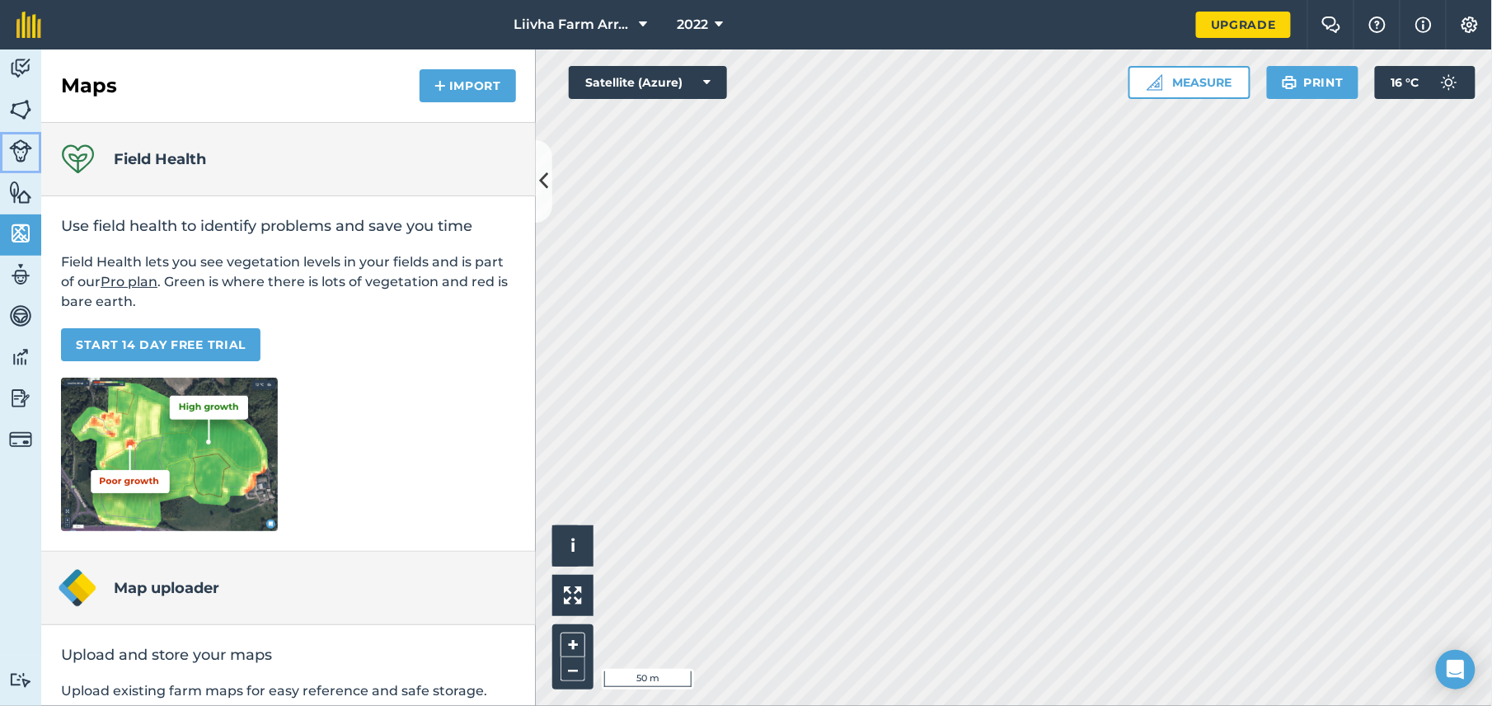
click at [21, 153] on img at bounding box center [20, 150] width 23 height 23
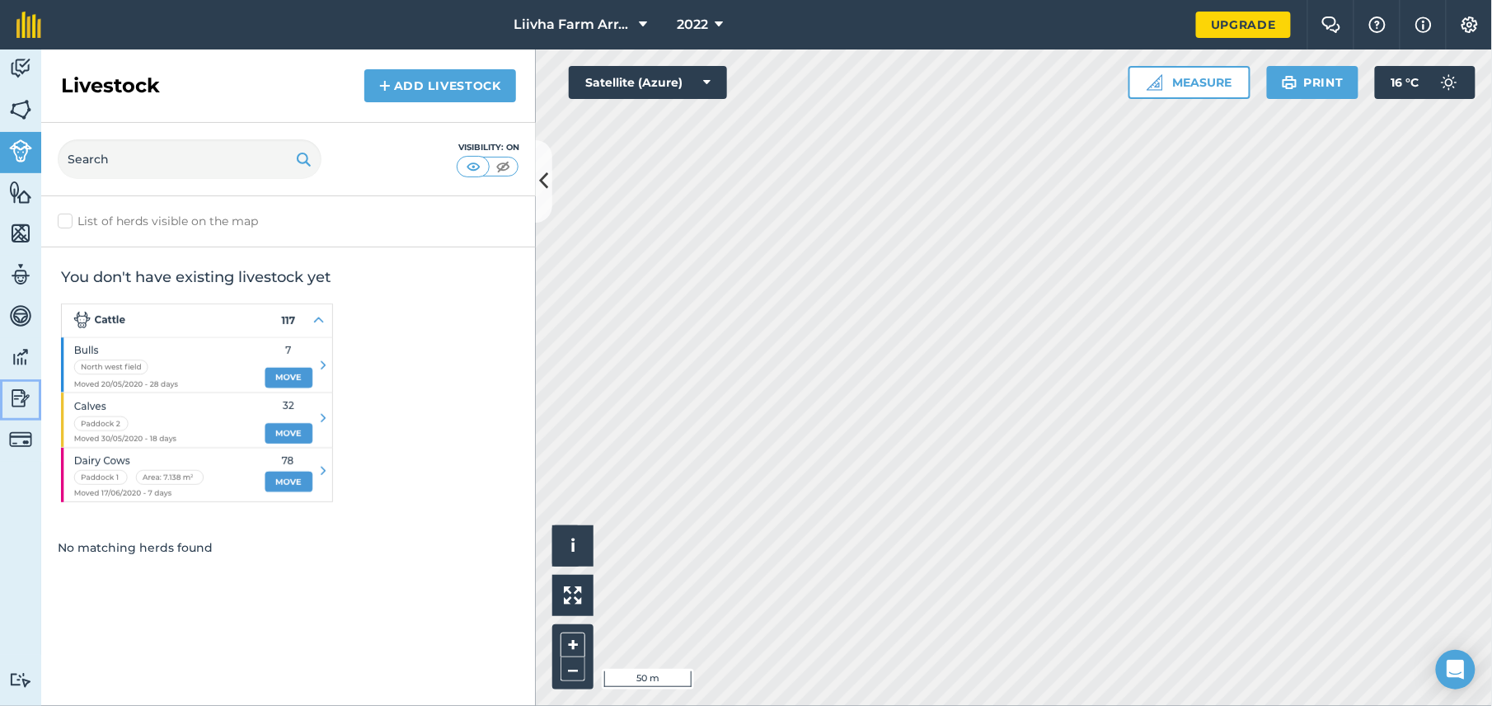
click at [14, 396] on img at bounding box center [20, 398] width 23 height 25
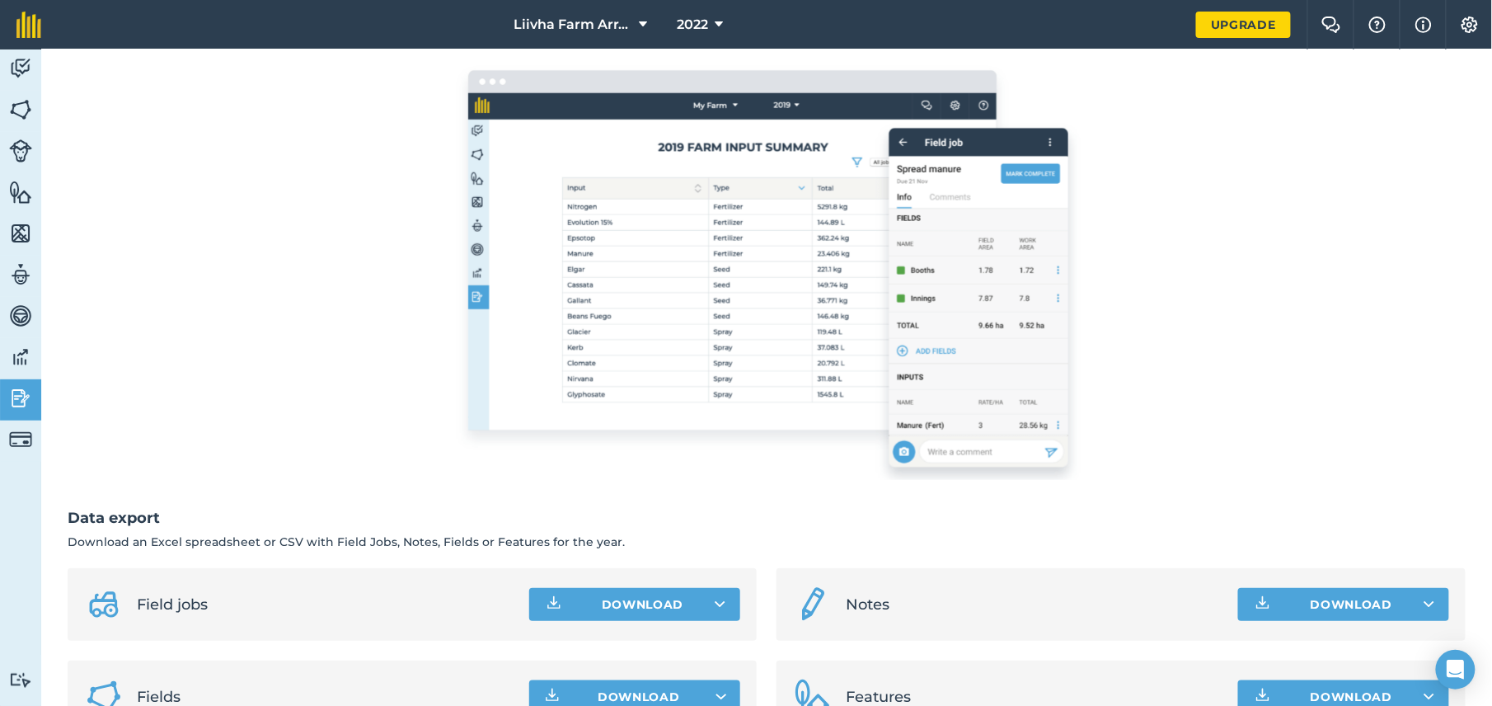
scroll to position [267, 0]
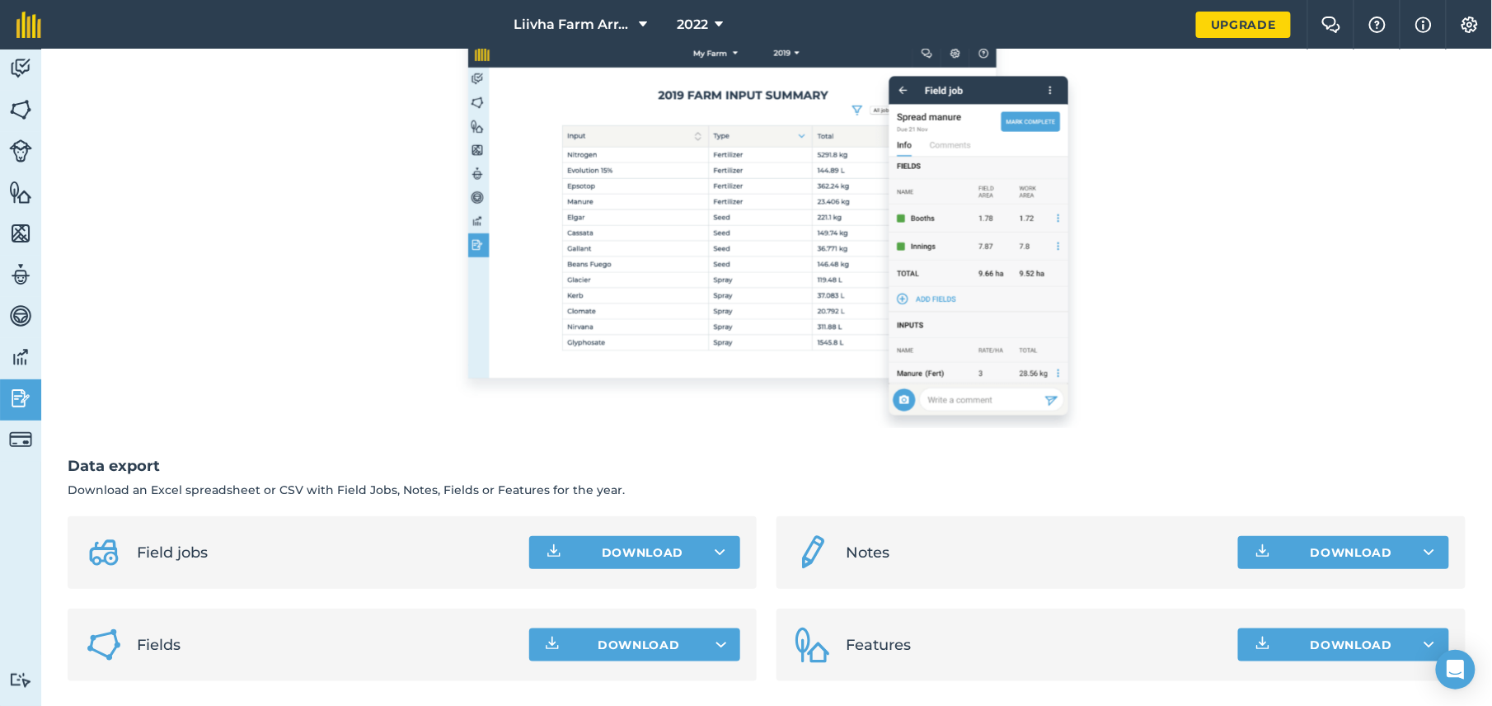
drag, startPoint x: 1077, startPoint y: 185, endPoint x: 961, endPoint y: 221, distance: 120.7
click at [1017, 199] on div "Upgrade your farm to access reporting Upgrade" at bounding box center [767, 171] width 1398 height 514
click at [842, 251] on img at bounding box center [766, 217] width 633 height 421
click at [683, 259] on img at bounding box center [766, 217] width 633 height 421
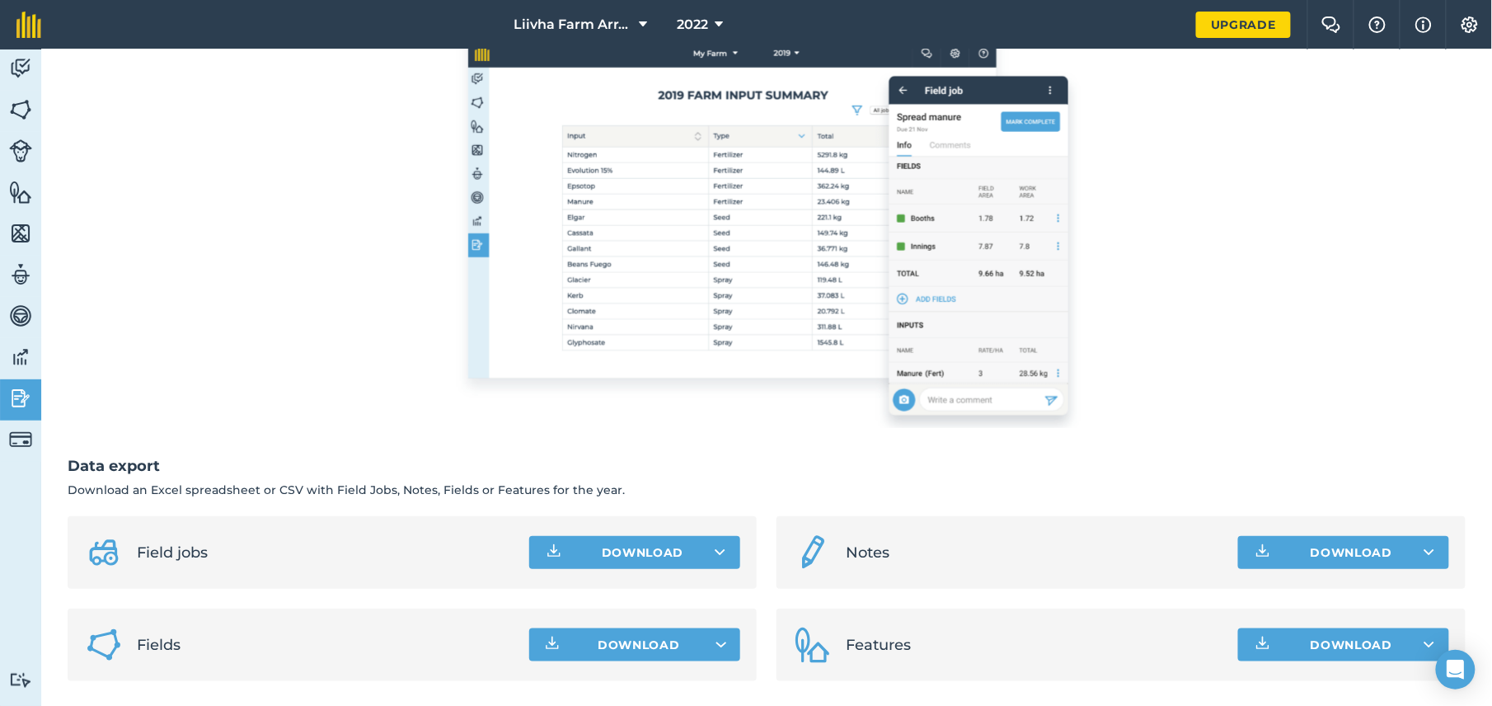
click at [683, 259] on img at bounding box center [766, 217] width 633 height 421
click at [1017, 481] on button "Download" at bounding box center [1343, 644] width 211 height 33
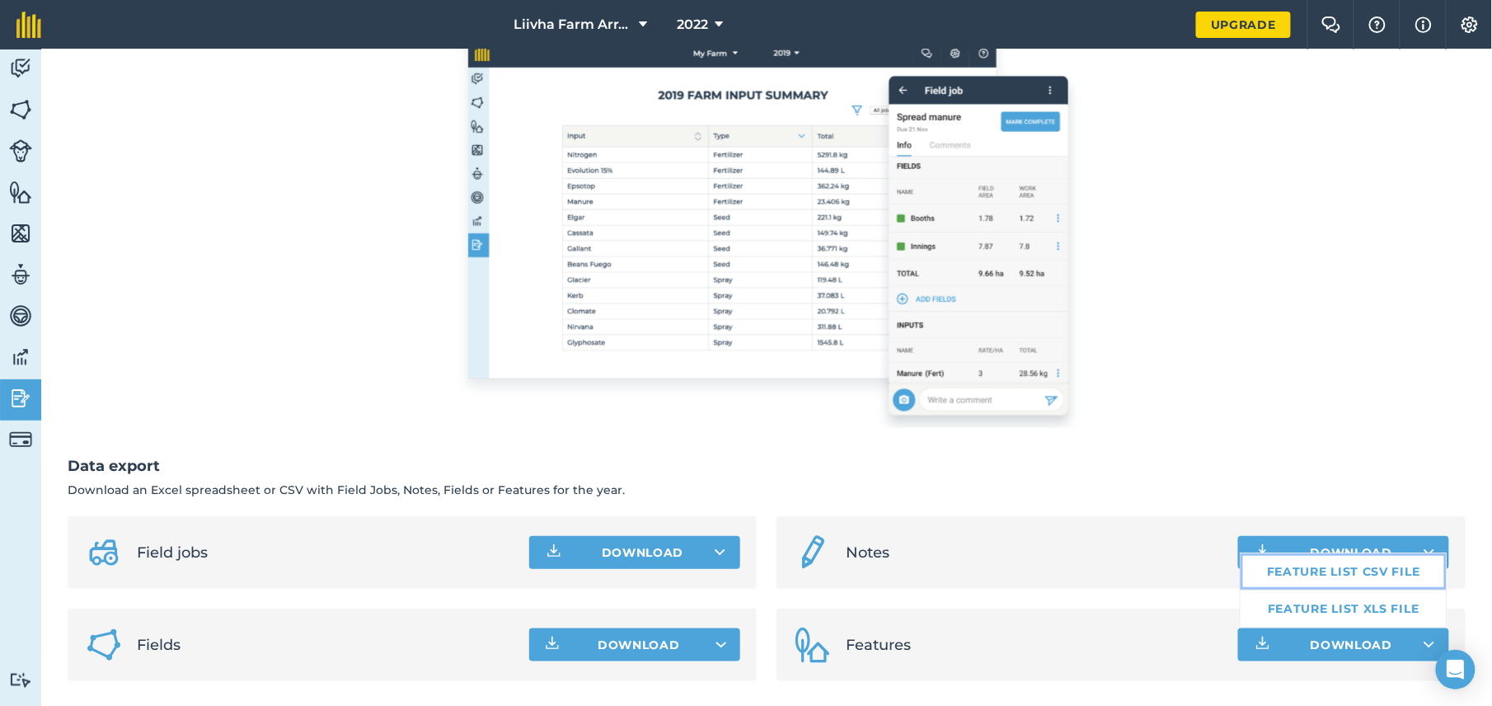
click at [1017, 481] on link "Feature list CSV file" at bounding box center [1344, 571] width 206 height 36
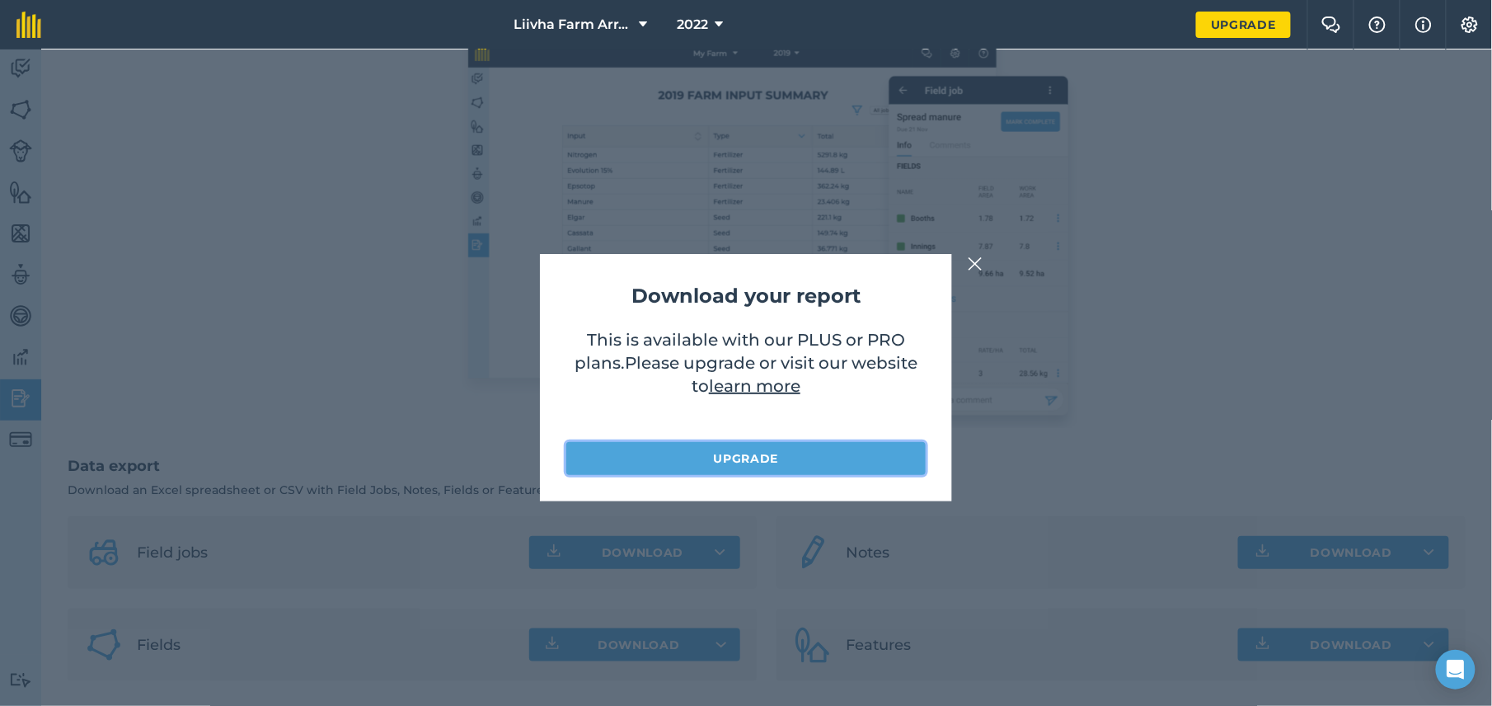
click at [842, 450] on link "Upgrade" at bounding box center [745, 458] width 359 height 33
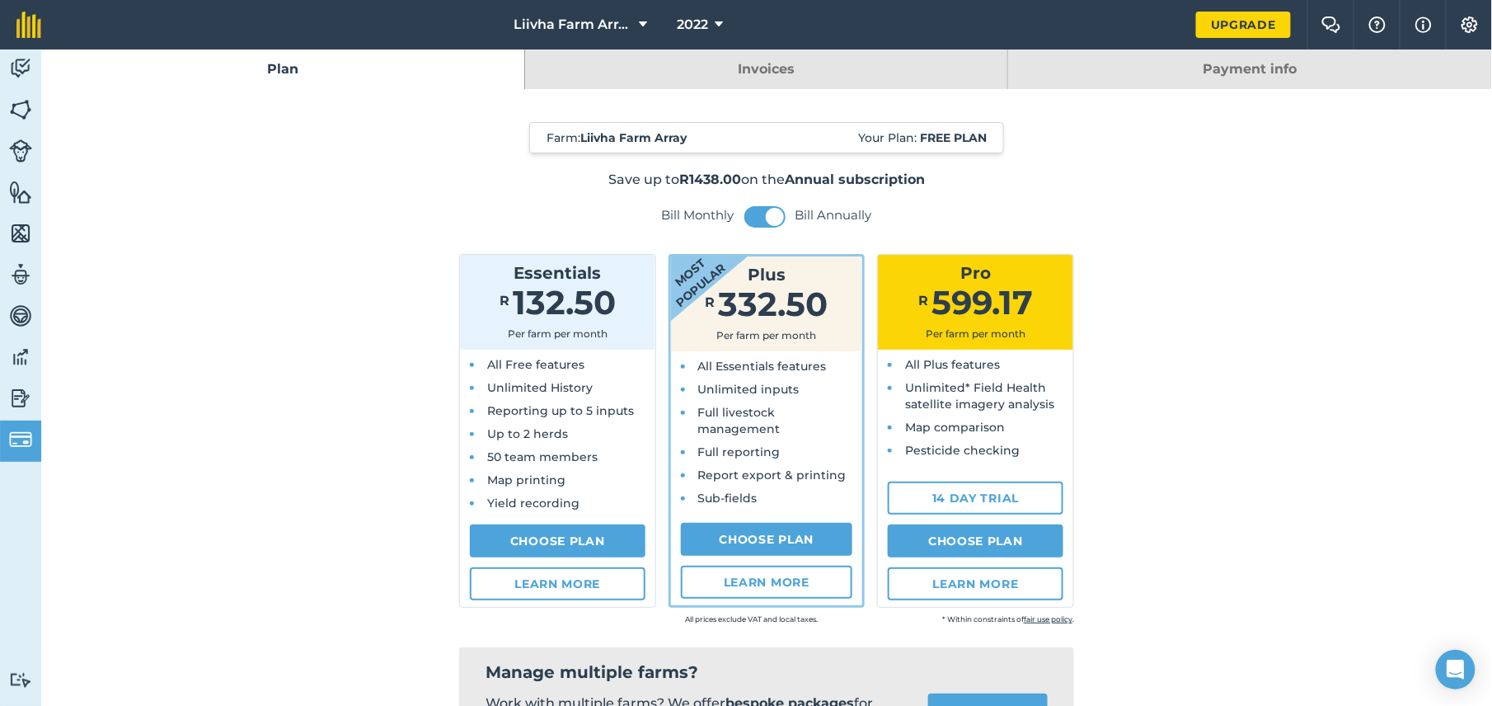
click at [338, 68] on link "Plan" at bounding box center [282, 69] width 483 height 40
click at [340, 67] on link "Plan" at bounding box center [282, 69] width 483 height 40
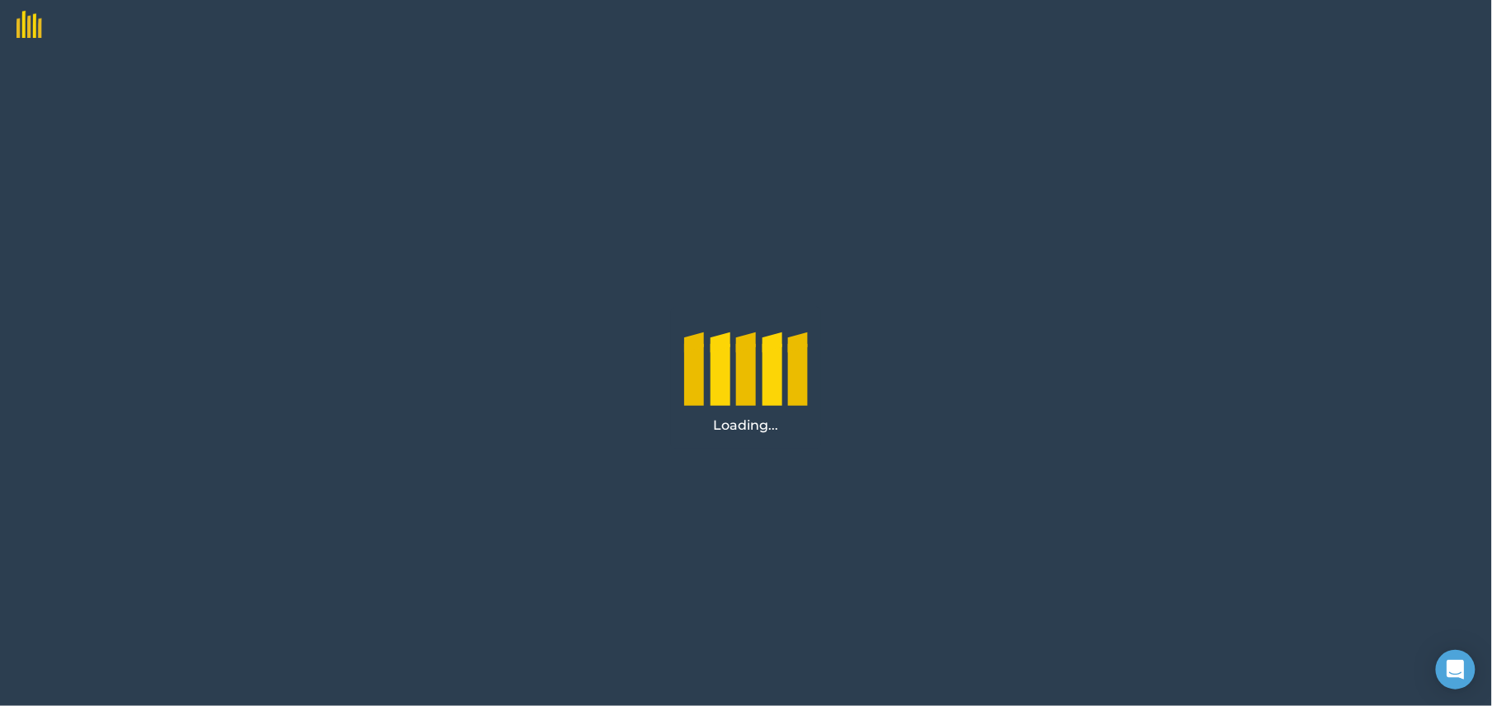
drag, startPoint x: 0, startPoint y: 0, endPoint x: 969, endPoint y: 659, distance: 1172.5
click at [981, 664] on div "Loading..." at bounding box center [746, 377] width 1492 height 656
drag, startPoint x: 969, startPoint y: 659, endPoint x: 1072, endPoint y: 447, distance: 236.0
click at [1072, 447] on div "Loading..." at bounding box center [746, 377] width 1492 height 656
click at [1080, 439] on div "Loading..." at bounding box center [746, 377] width 1492 height 656
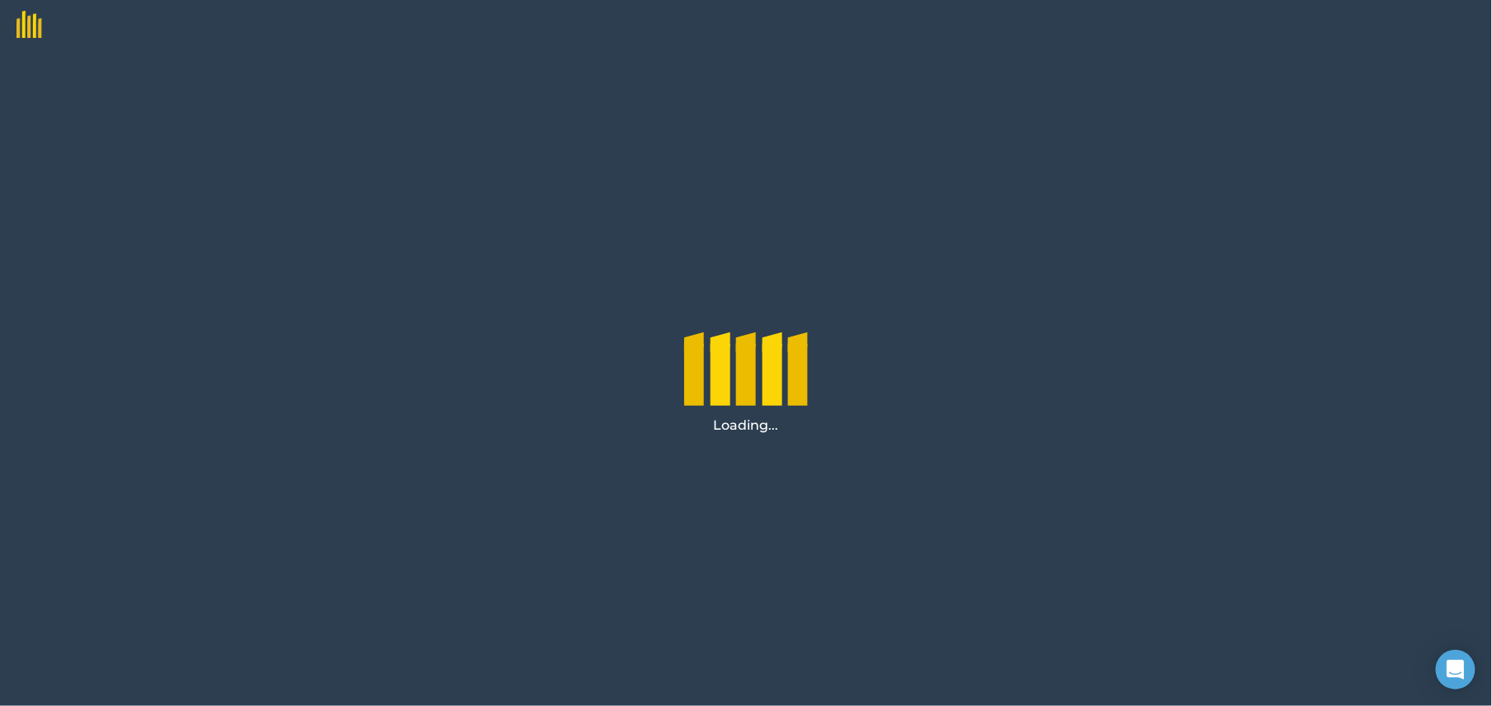
click at [658, 364] on div "Loading..." at bounding box center [746, 377] width 1492 height 656
click at [582, 420] on div "Loading..." at bounding box center [746, 377] width 1492 height 656
click at [760, 333] on div at bounding box center [746, 364] width 124 height 82
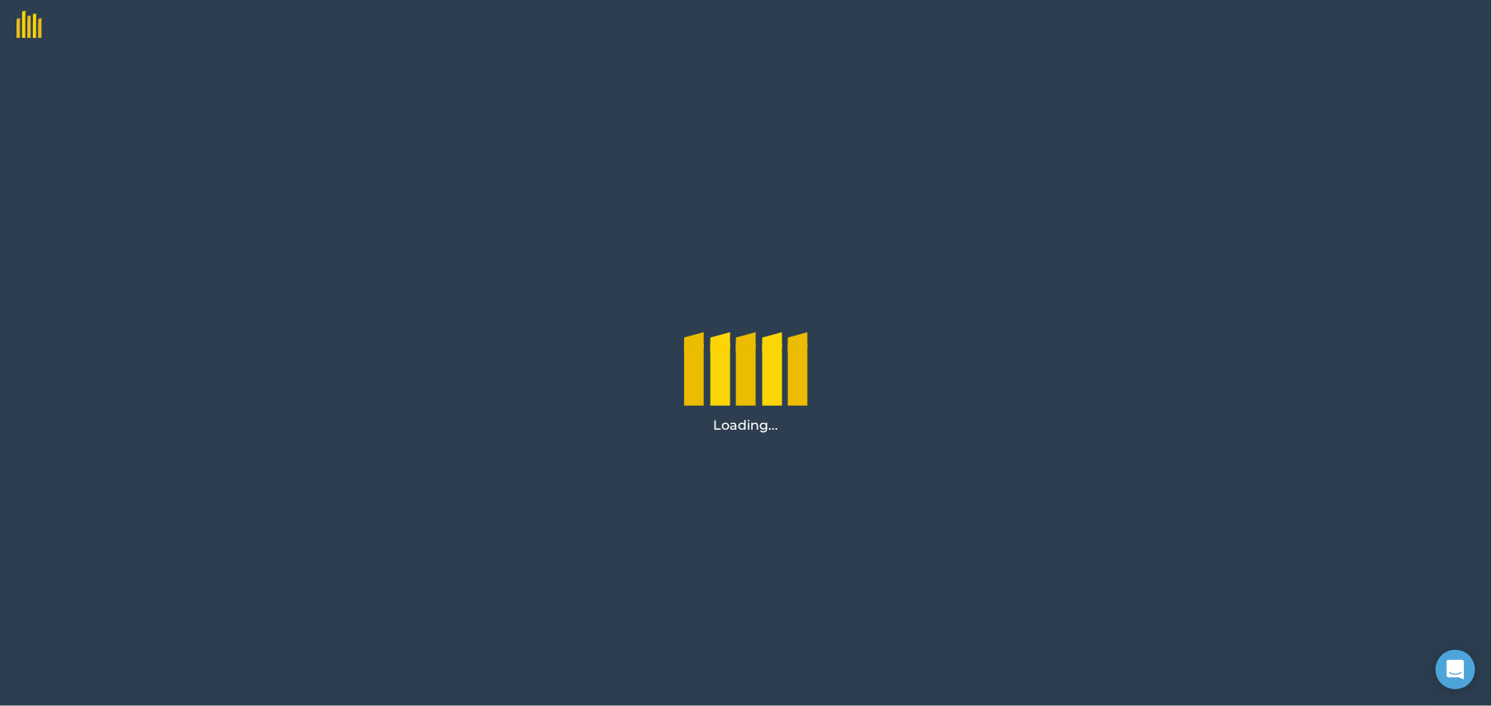
click at [760, 333] on div at bounding box center [746, 364] width 124 height 82
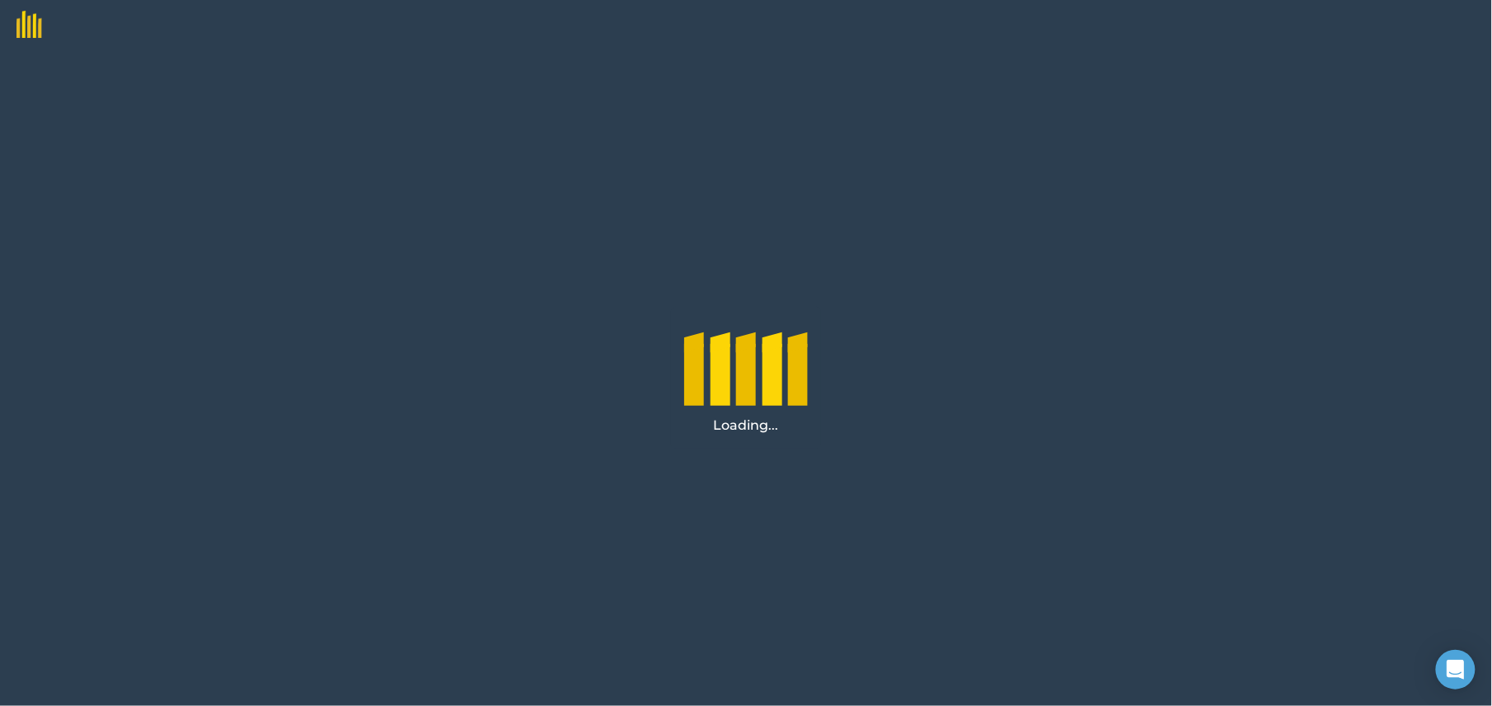
click at [760, 333] on div at bounding box center [746, 364] width 124 height 82
click at [758, 333] on div at bounding box center [746, 364] width 124 height 82
click at [757, 333] on div at bounding box center [746, 364] width 124 height 82
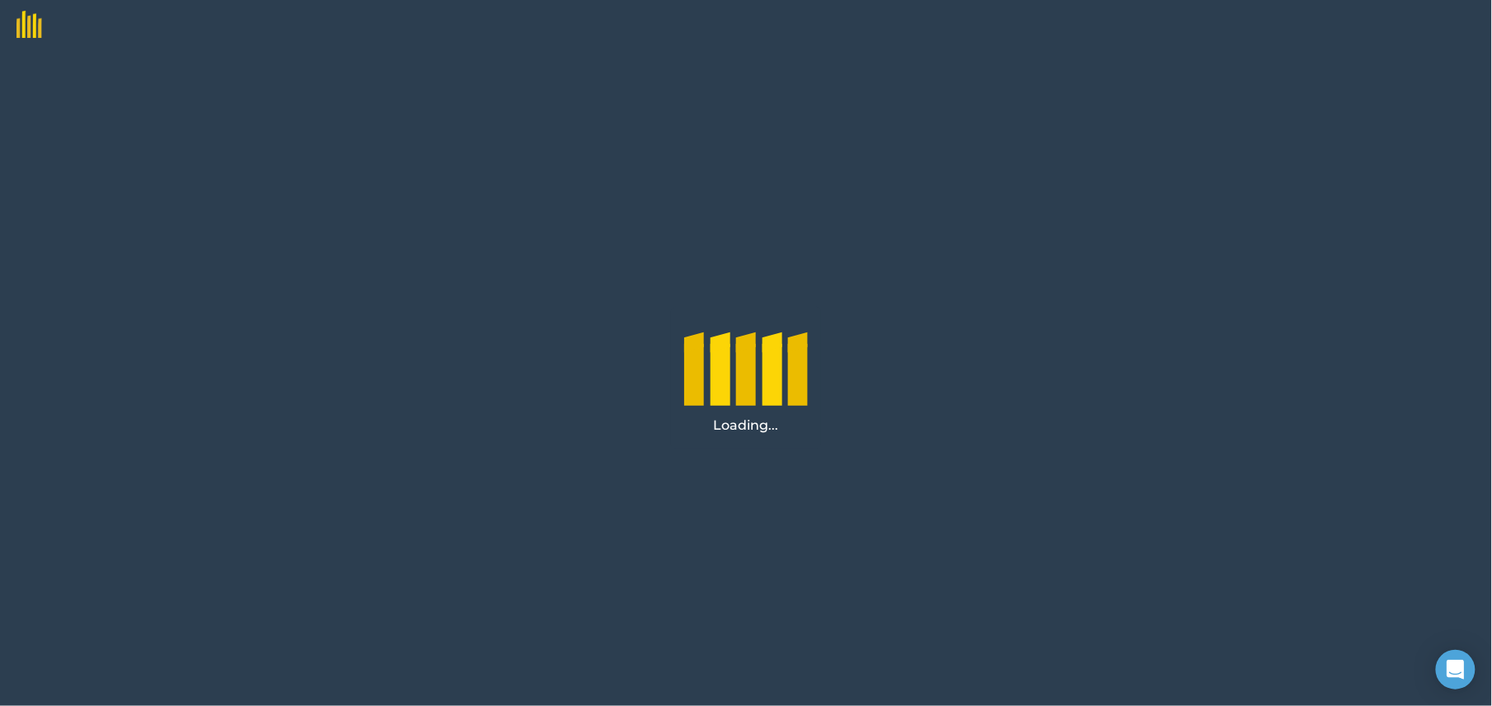
click at [757, 333] on div at bounding box center [746, 364] width 124 height 82
click at [756, 333] on div at bounding box center [746, 364] width 124 height 82
click at [756, 334] on div at bounding box center [746, 364] width 124 height 82
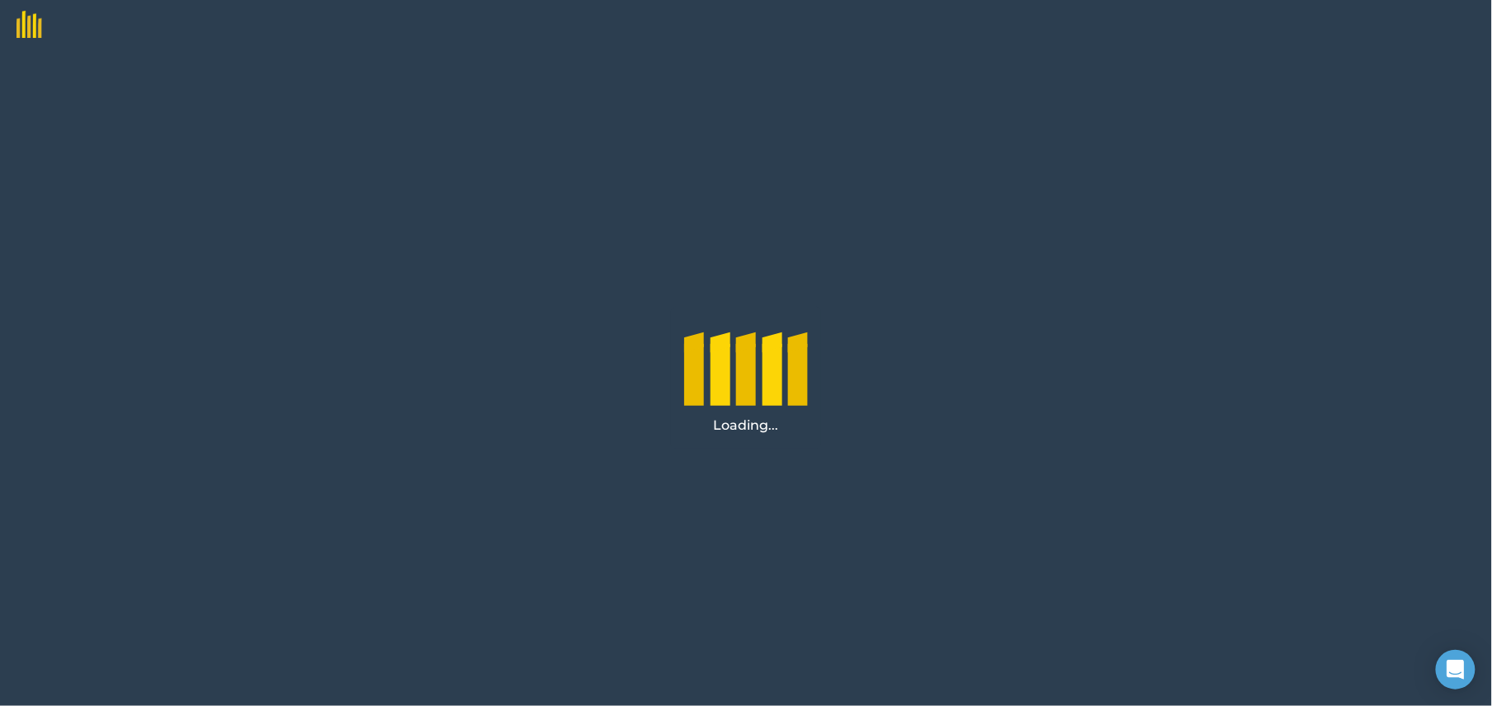
click at [752, 338] on div at bounding box center [746, 364] width 124 height 82
click at [750, 340] on div at bounding box center [746, 364] width 124 height 82
click at [747, 344] on div at bounding box center [746, 364] width 124 height 82
click at [745, 344] on div at bounding box center [746, 364] width 124 height 82
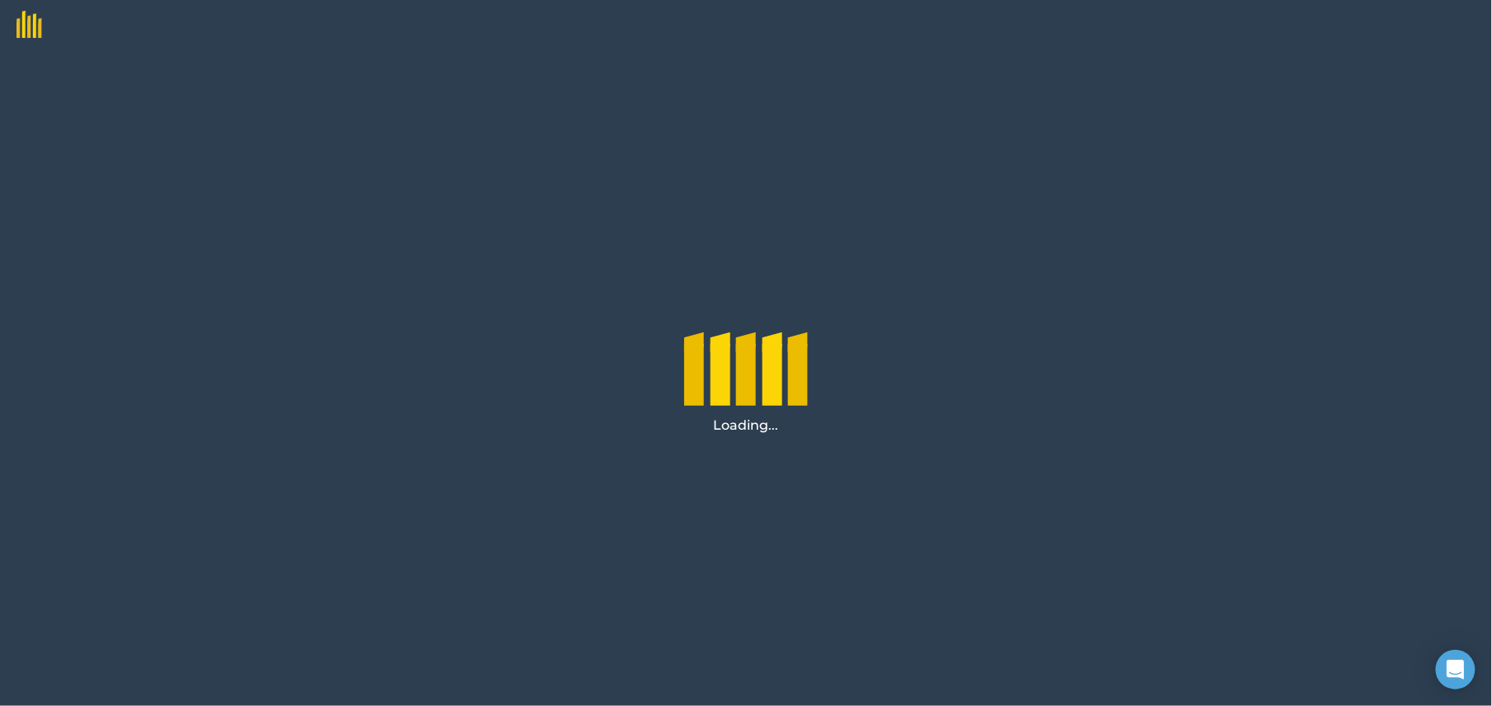
click at [745, 344] on div at bounding box center [746, 364] width 124 height 82
click at [744, 344] on div at bounding box center [746, 364] width 124 height 82
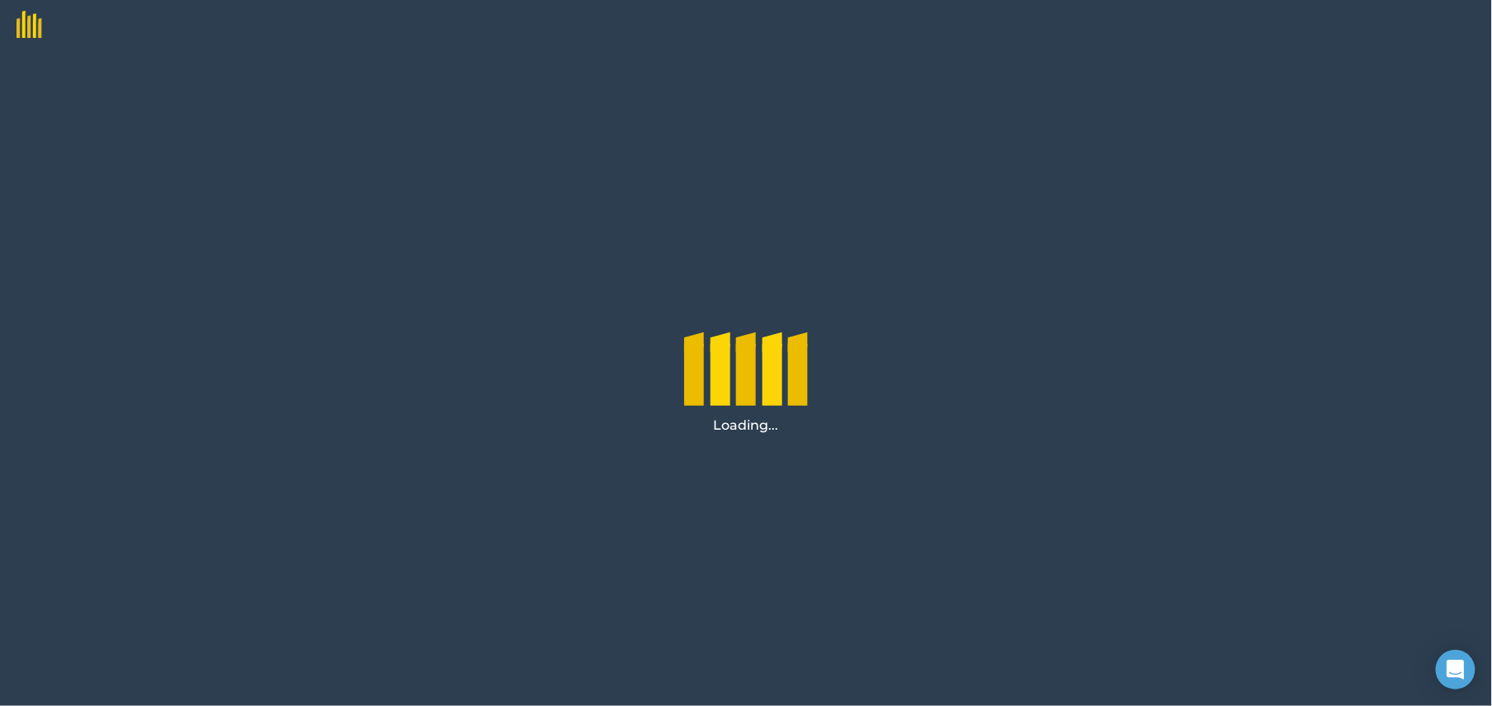
click at [744, 344] on div at bounding box center [746, 364] width 124 height 82
click at [795, 440] on div "Loading..." at bounding box center [746, 378] width 150 height 142
click at [755, 449] on div "Loading..." at bounding box center [746, 377] width 1492 height 656
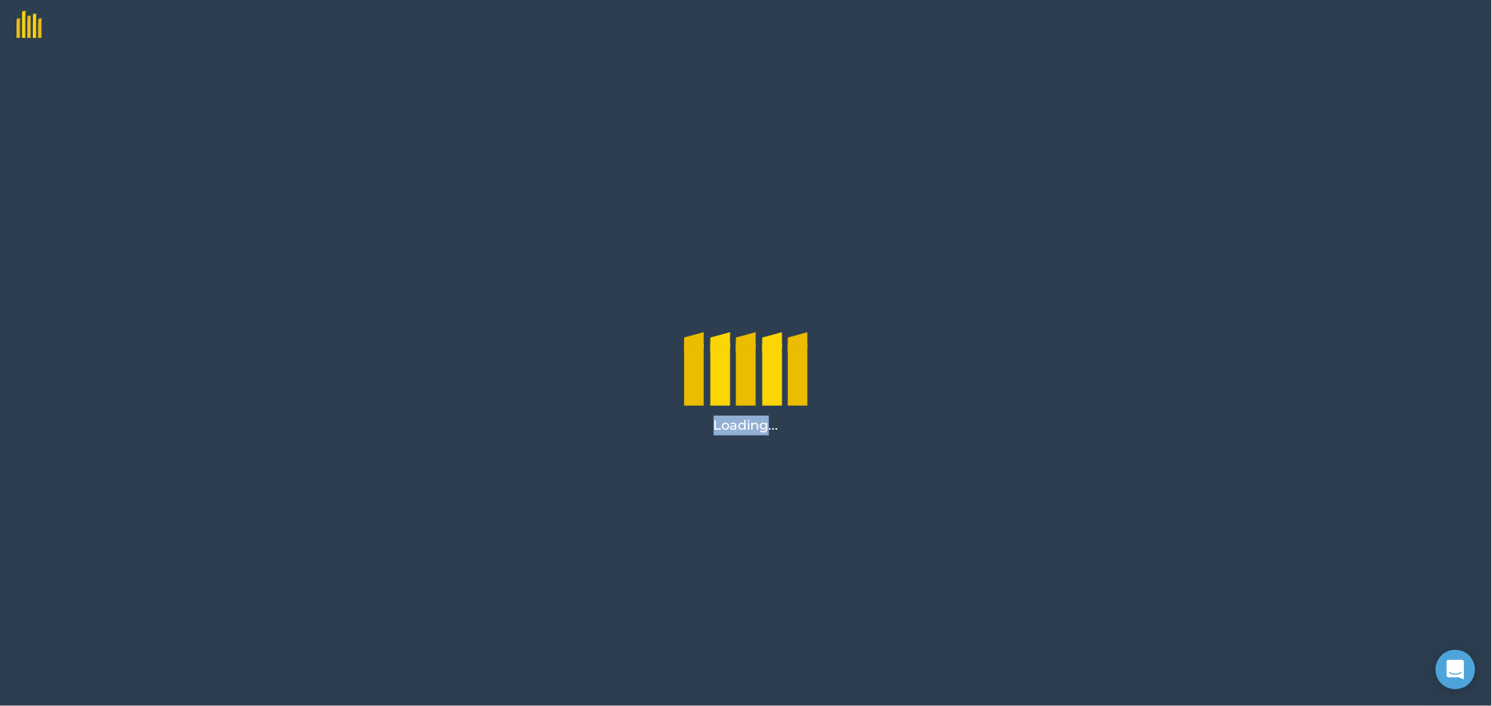
click at [755, 449] on div "Loading..." at bounding box center [746, 377] width 1492 height 656
drag, startPoint x: 781, startPoint y: 415, endPoint x: 798, endPoint y: 440, distance: 29.7
click at [796, 440] on div "Loading..." at bounding box center [746, 378] width 150 height 142
click at [806, 445] on div "Loading..." at bounding box center [746, 378] width 150 height 142
